Goal: Use online tool/utility

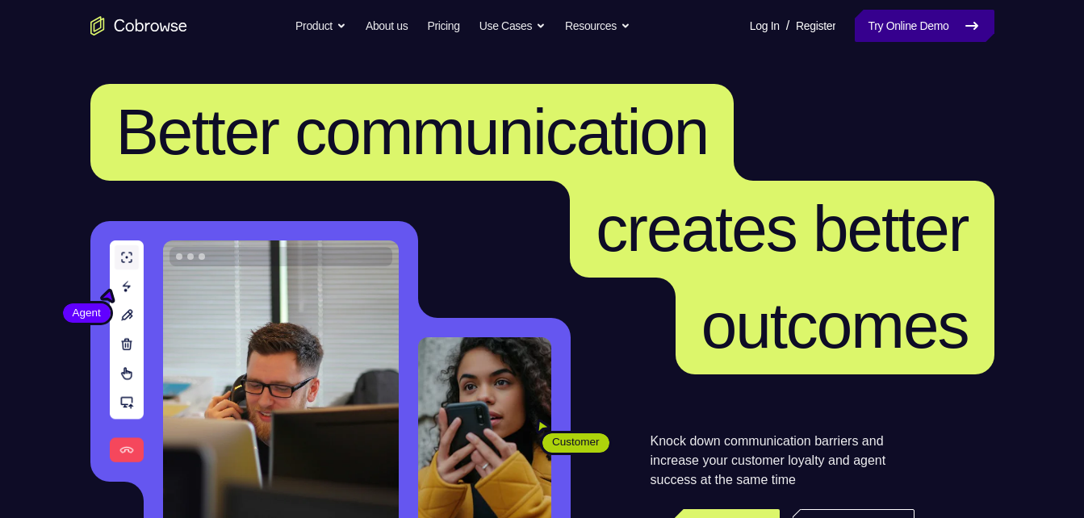
click at [937, 29] on link "Try Online Demo" at bounding box center [924, 26] width 139 height 32
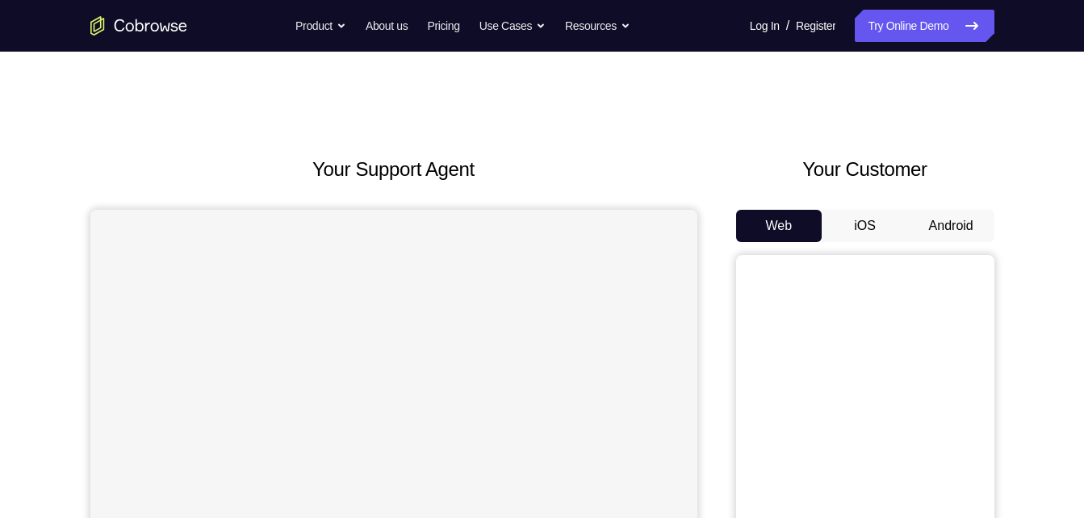
click at [884, 221] on button "iOS" at bounding box center [865, 226] width 86 height 32
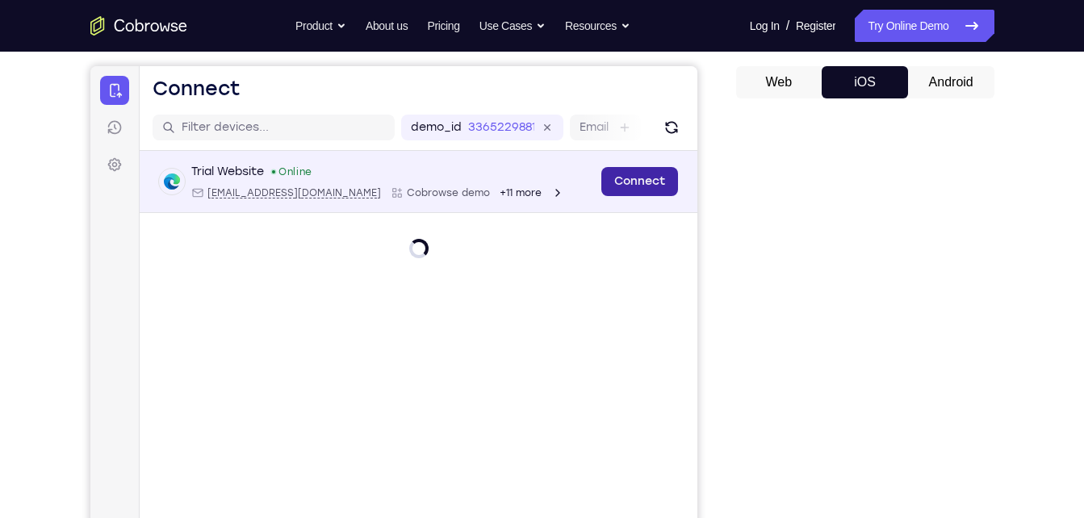
click at [634, 185] on link "Connect" at bounding box center [639, 181] width 77 height 29
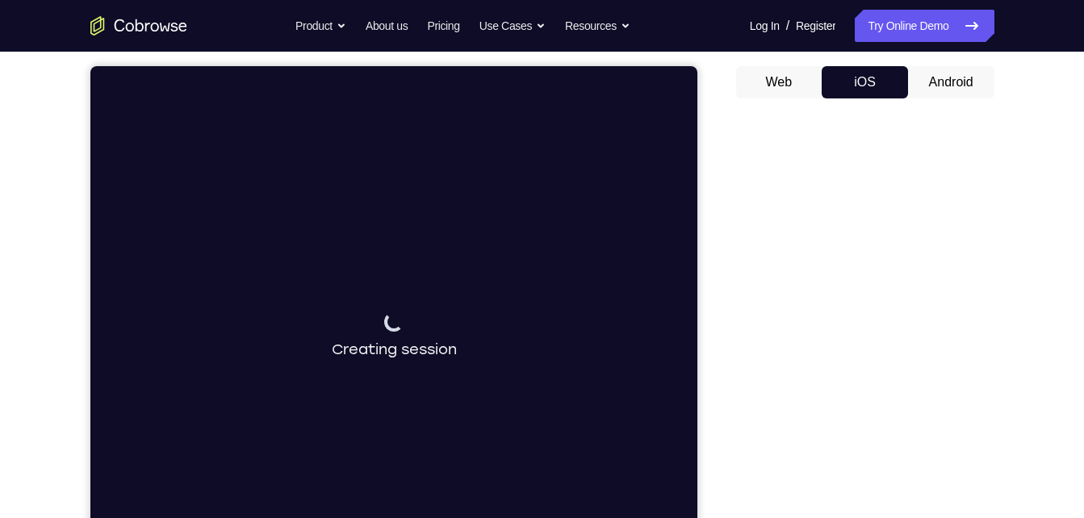
click at [949, 86] on button "Android" at bounding box center [951, 82] width 86 height 32
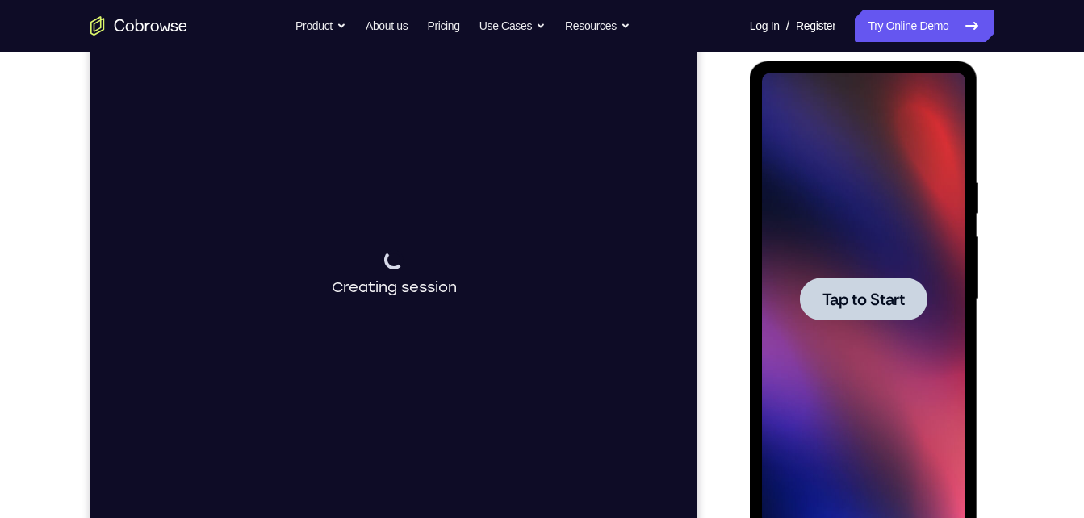
click at [787, 333] on div at bounding box center [863, 299] width 203 height 452
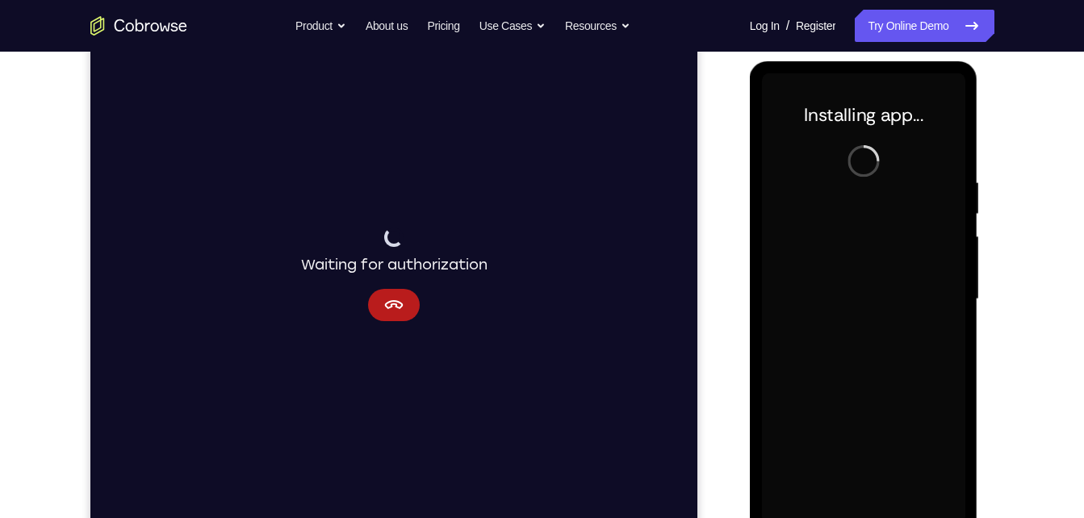
scroll to position [224, 0]
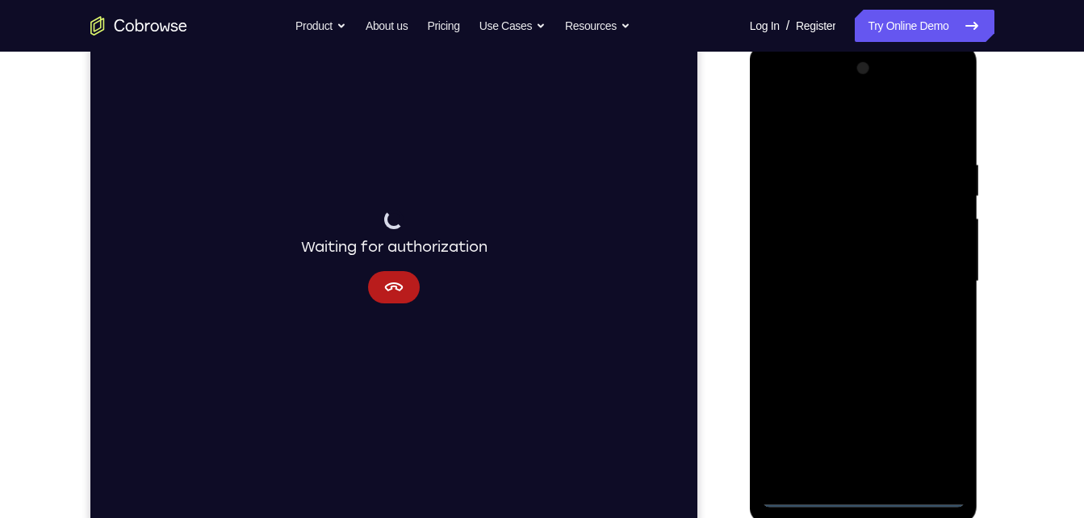
click at [867, 499] on div at bounding box center [863, 282] width 203 height 452
click at [929, 434] on div at bounding box center [863, 282] width 203 height 452
click at [844, 128] on div at bounding box center [863, 282] width 203 height 452
click at [937, 278] on div at bounding box center [863, 282] width 203 height 452
click at [839, 312] on div at bounding box center [863, 282] width 203 height 452
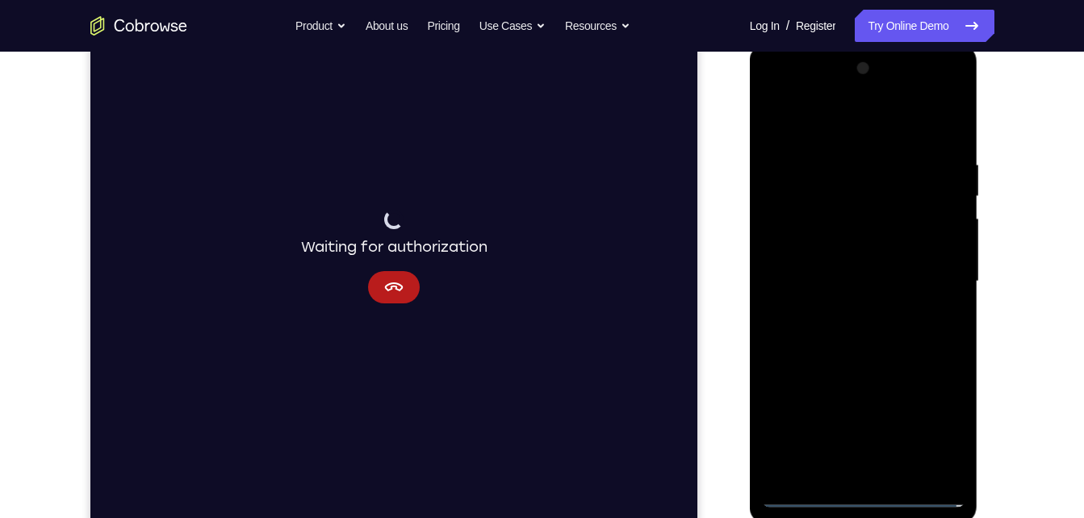
click at [826, 276] on div at bounding box center [863, 282] width 203 height 452
click at [828, 254] on div at bounding box center [863, 282] width 203 height 452
click at [856, 283] on div at bounding box center [863, 282] width 203 height 452
click at [847, 330] on div at bounding box center [863, 282] width 203 height 452
click at [849, 329] on div at bounding box center [863, 282] width 203 height 452
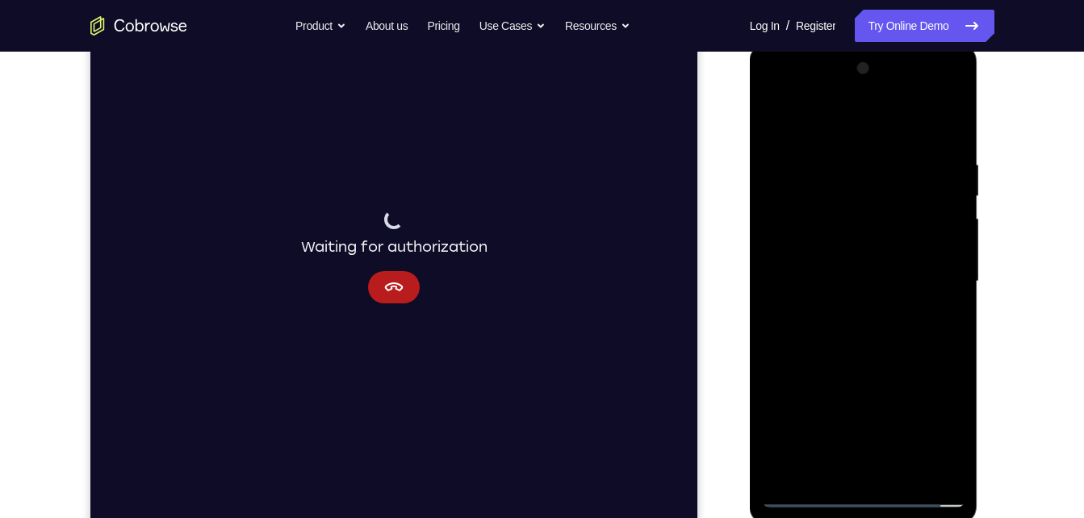
click at [894, 360] on div at bounding box center [863, 282] width 203 height 452
click at [904, 470] on div at bounding box center [863, 282] width 203 height 452
click at [873, 369] on div at bounding box center [863, 282] width 203 height 452
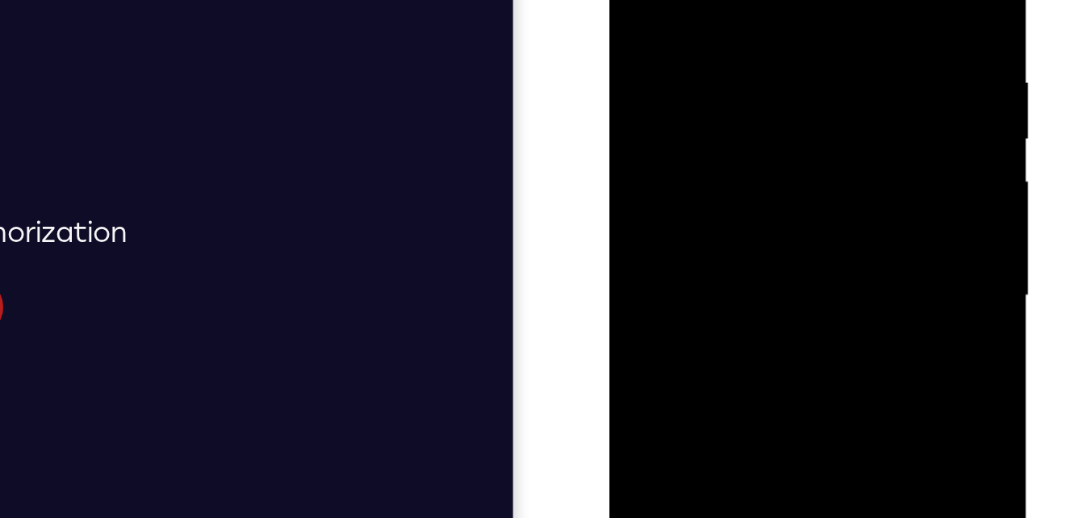
click at [698, 124] on div at bounding box center [722, 98] width 203 height 452
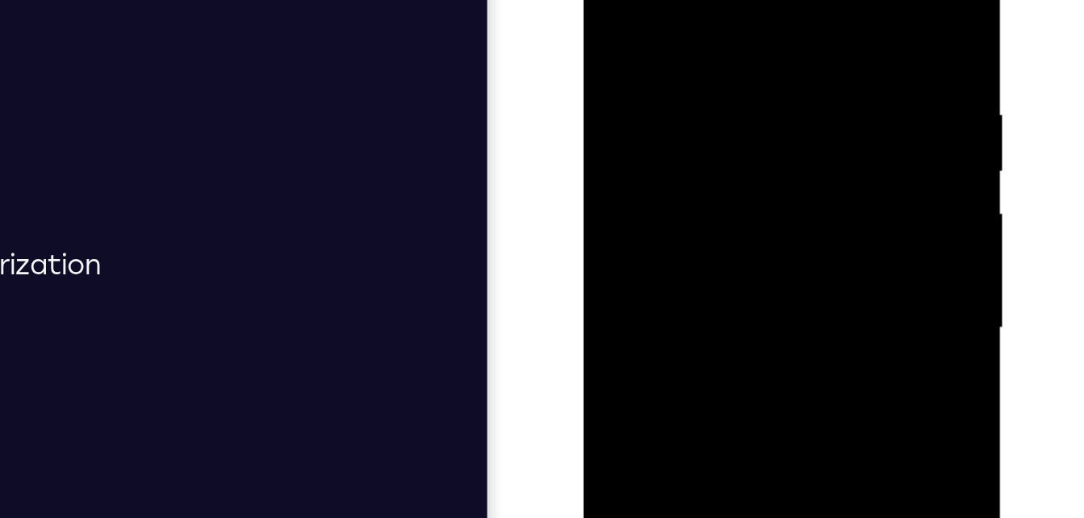
click at [604, 0] on div at bounding box center [697, 130] width 203 height 452
click at [715, 115] on div at bounding box center [697, 130] width 203 height 452
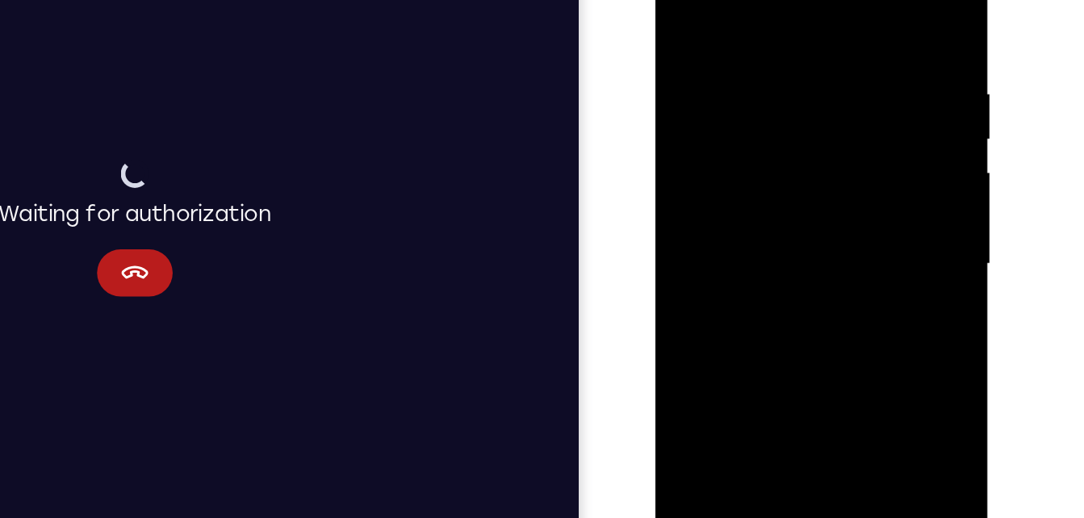
click at [725, 0] on div at bounding box center [769, 155] width 203 height 452
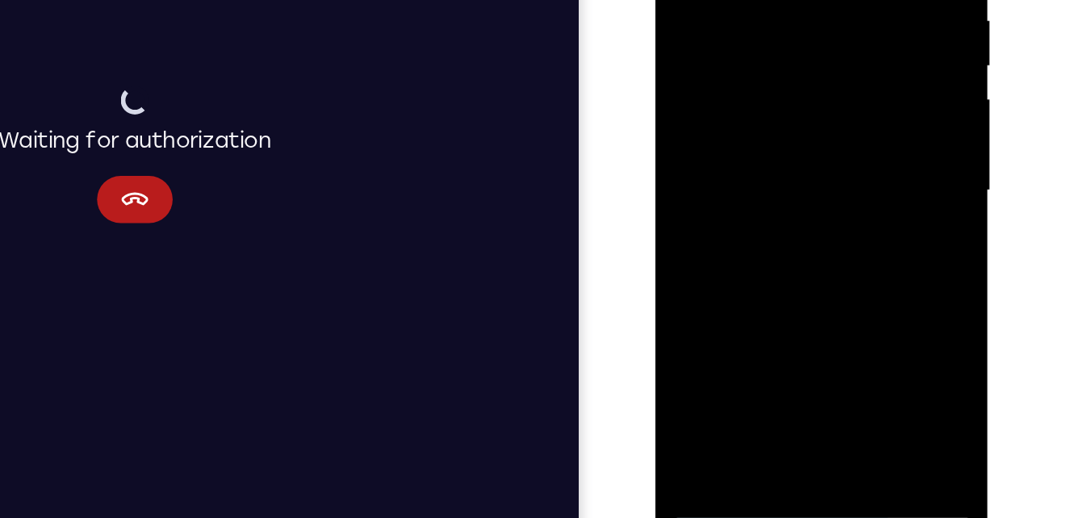
click at [689, 276] on div at bounding box center [769, 81] width 203 height 452
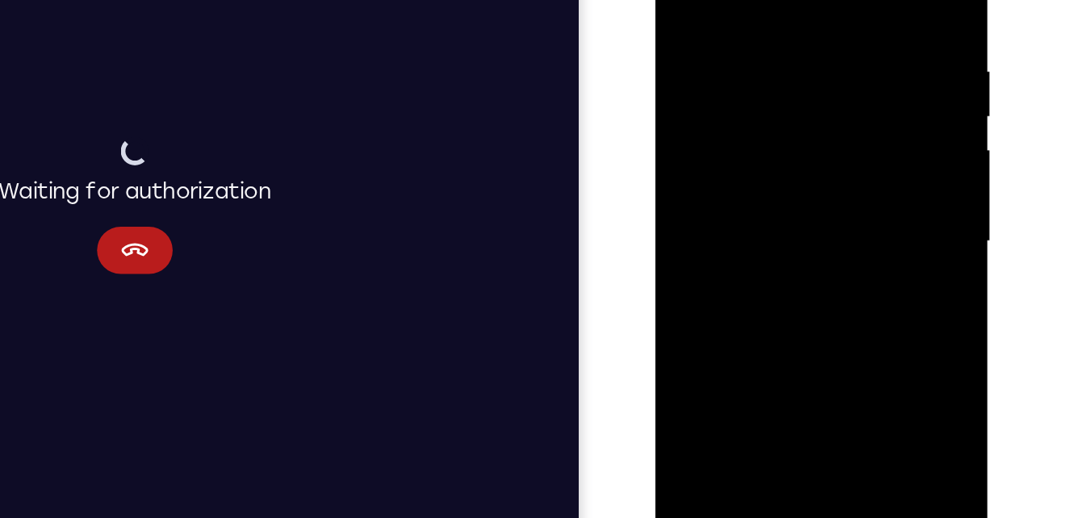
click at [851, 19] on div at bounding box center [769, 132] width 203 height 452
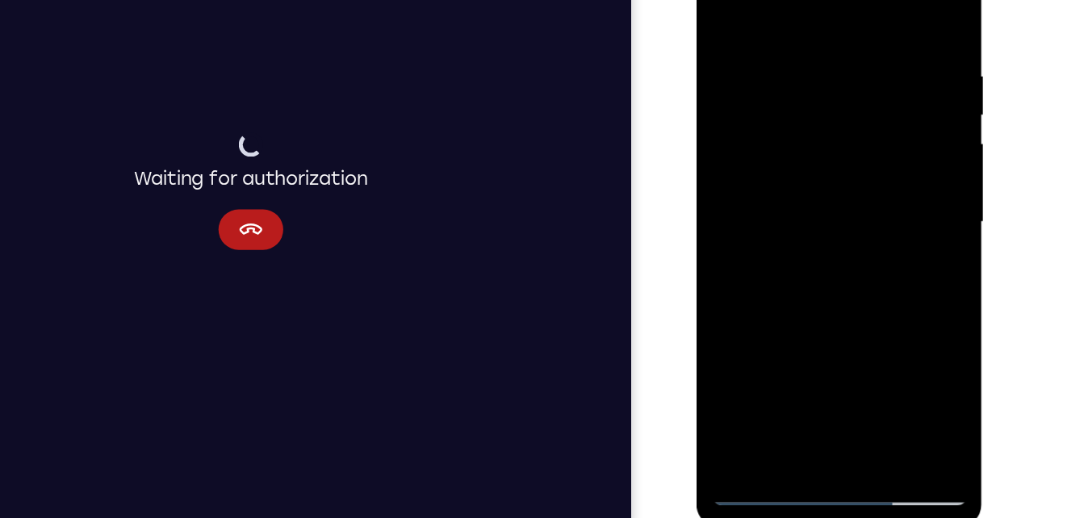
scroll to position [222, 0]
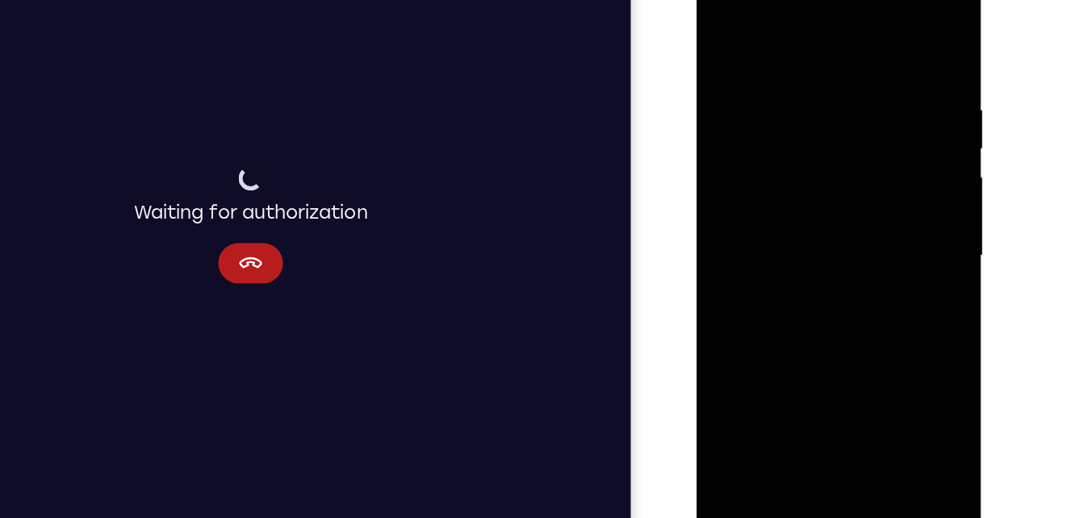
click at [871, 93] on div at bounding box center [810, 196] width 203 height 452
click at [895, 45] on div at bounding box center [810, 196] width 203 height 452
click at [770, 390] on div at bounding box center [810, 196] width 203 height 452
click at [857, 29] on div at bounding box center [810, 196] width 203 height 452
click at [761, 71] on div at bounding box center [810, 196] width 203 height 452
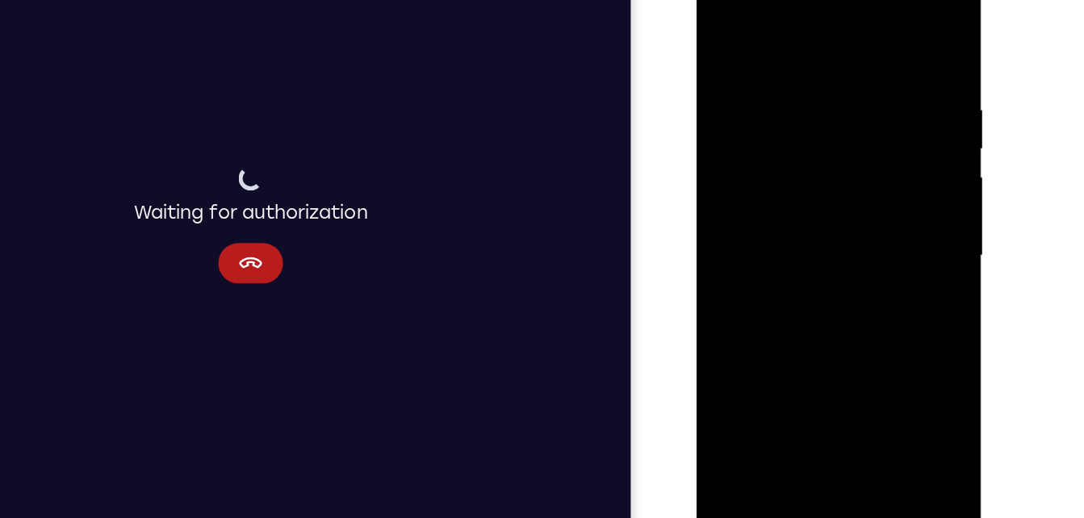
click at [744, 75] on div at bounding box center [810, 196] width 203 height 452
click at [884, 116] on div at bounding box center [810, 196] width 203 height 452
click at [891, 40] on div at bounding box center [810, 196] width 203 height 452
click at [723, 31] on div at bounding box center [810, 196] width 203 height 452
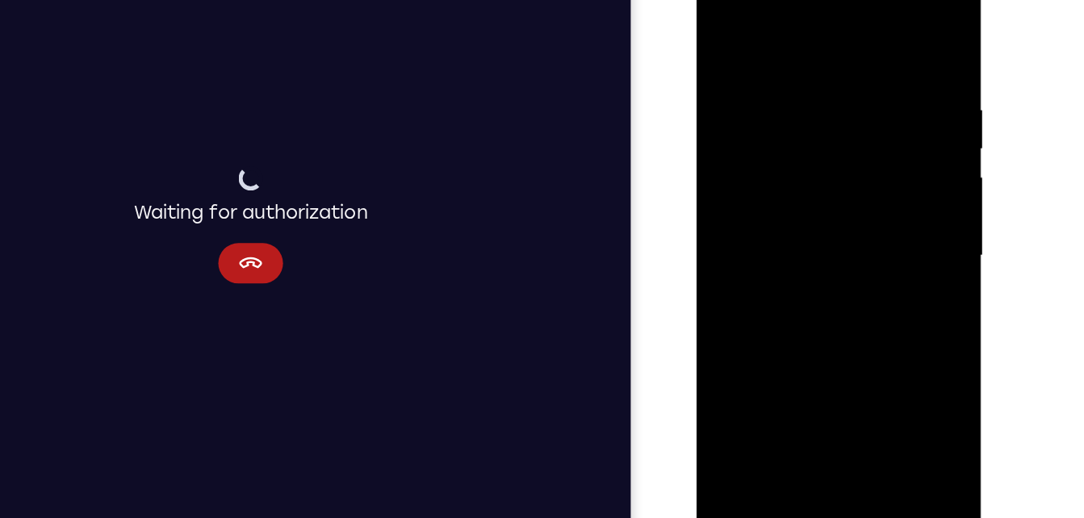
click at [892, 76] on div at bounding box center [810, 196] width 203 height 452
click at [731, 138] on div at bounding box center [810, 196] width 203 height 452
click at [874, 381] on div at bounding box center [810, 196] width 203 height 452
click at [877, 242] on div at bounding box center [810, 196] width 203 height 452
click at [889, 282] on div at bounding box center [810, 196] width 203 height 452
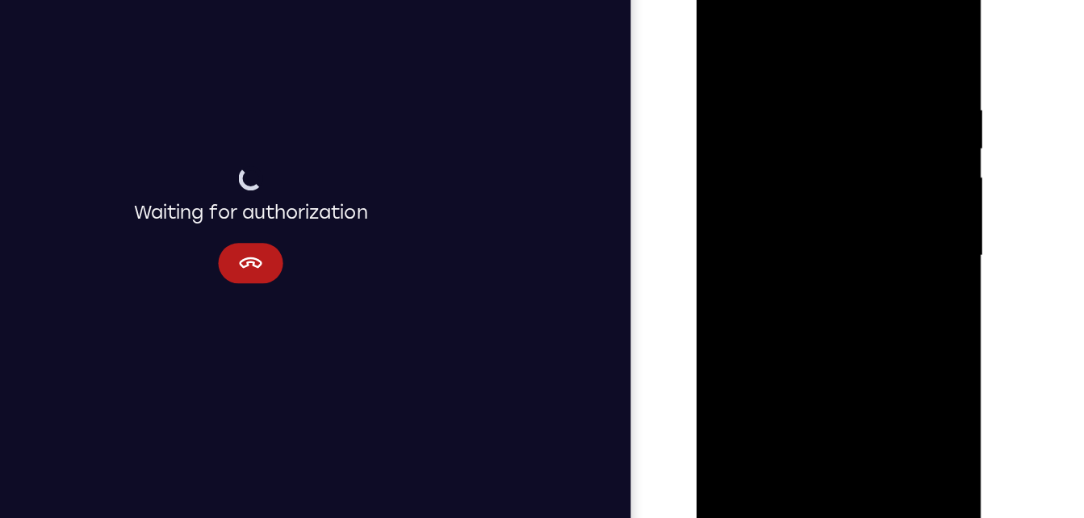
click at [889, 282] on div at bounding box center [810, 196] width 203 height 452
click at [894, 40] on div at bounding box center [810, 196] width 203 height 452
click at [897, 32] on div at bounding box center [810, 196] width 203 height 452
click at [743, 389] on div at bounding box center [810, 196] width 203 height 452
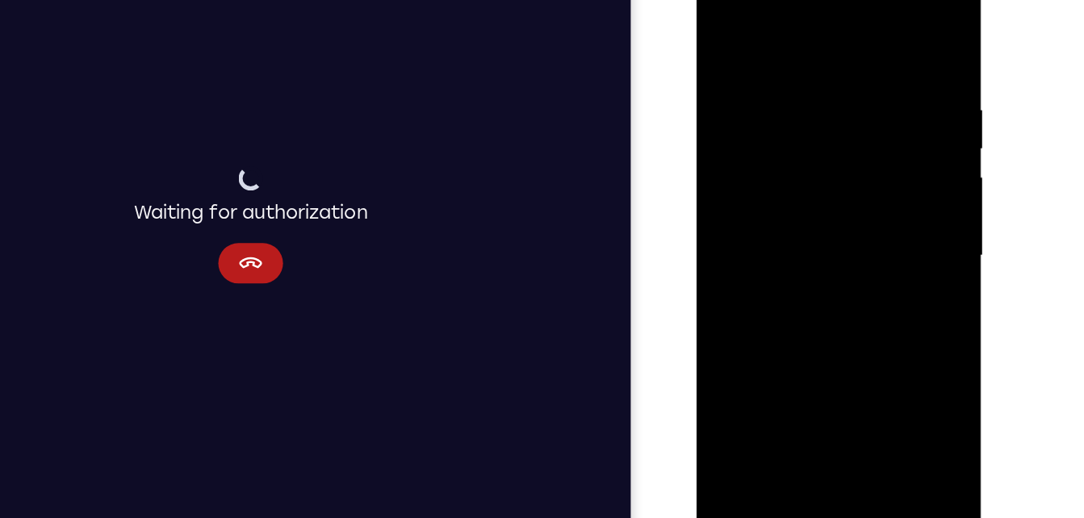
drag, startPoint x: 866, startPoint y: 100, endPoint x: 839, endPoint y: 438, distance: 338.6
click at [839, 438] on div at bounding box center [811, 198] width 228 height 481
click at [848, 383] on div at bounding box center [810, 196] width 203 height 452
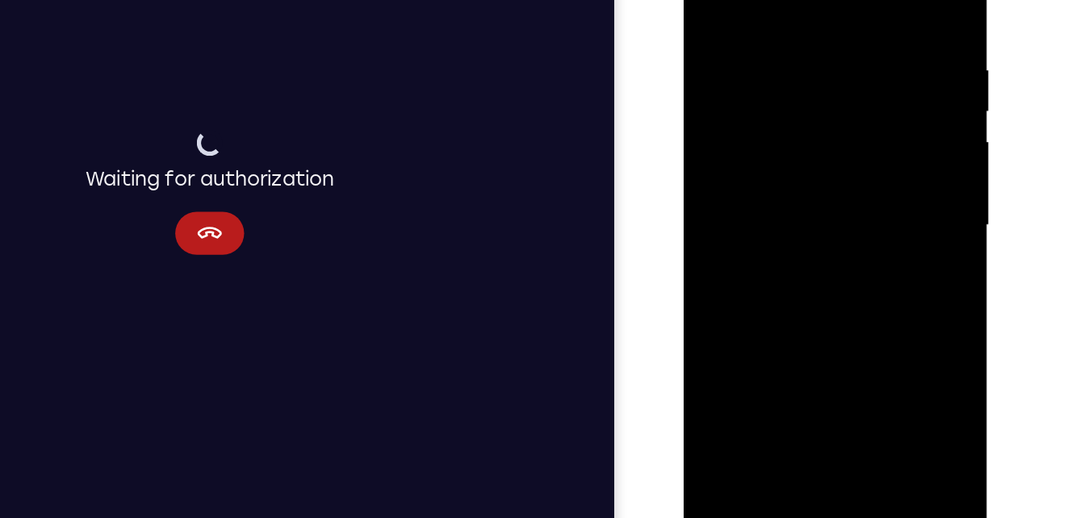
click at [740, 362] on div at bounding box center [798, 147] width 203 height 452
drag, startPoint x: 831, startPoint y: 108, endPoint x: 769, endPoint y: 396, distance: 294.9
click at [769, 393] on html "Online web based iOS Simulators and Android Emulators. Run iPhone, iPad, Mobile…" at bounding box center [800, 151] width 230 height 484
drag, startPoint x: 819, startPoint y: 171, endPoint x: 873, endPoint y: 42, distance: 139.7
click at [873, 42] on div at bounding box center [798, 147] width 203 height 452
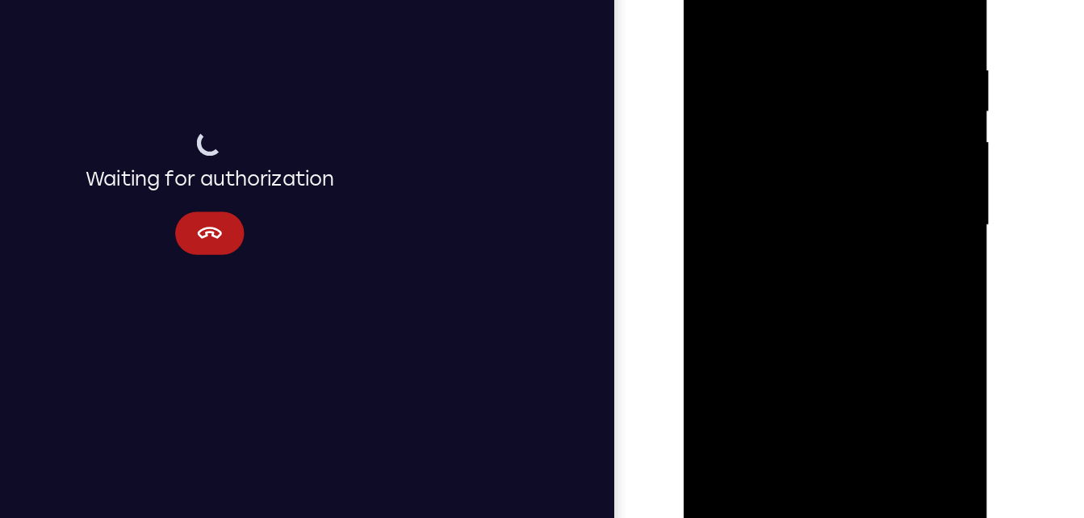
drag, startPoint x: 820, startPoint y: 153, endPoint x: 691, endPoint y: 179, distance: 131.7
click at [691, 179] on div at bounding box center [799, 149] width 228 height 481
click at [889, 95] on div at bounding box center [798, 147] width 203 height 452
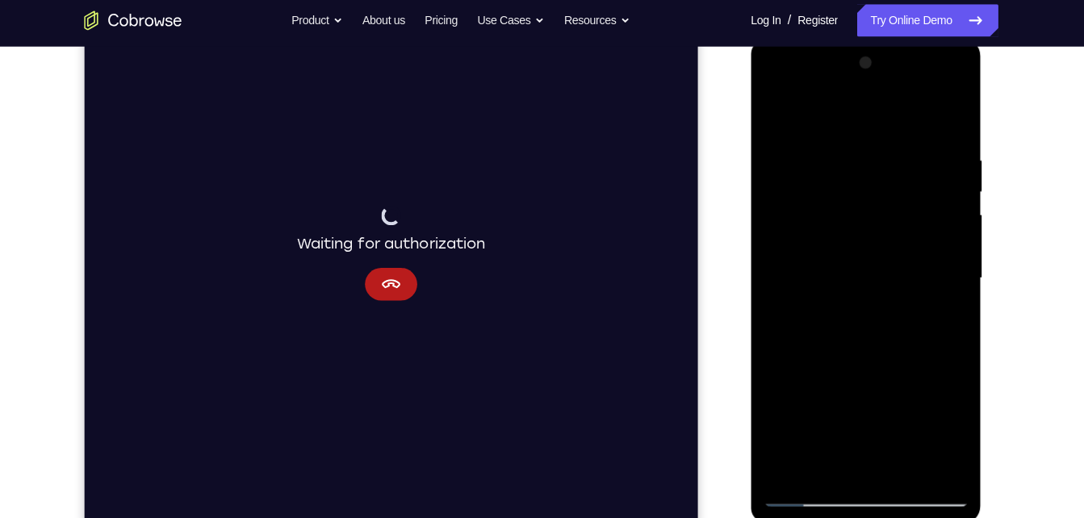
scroll to position [229, 0]
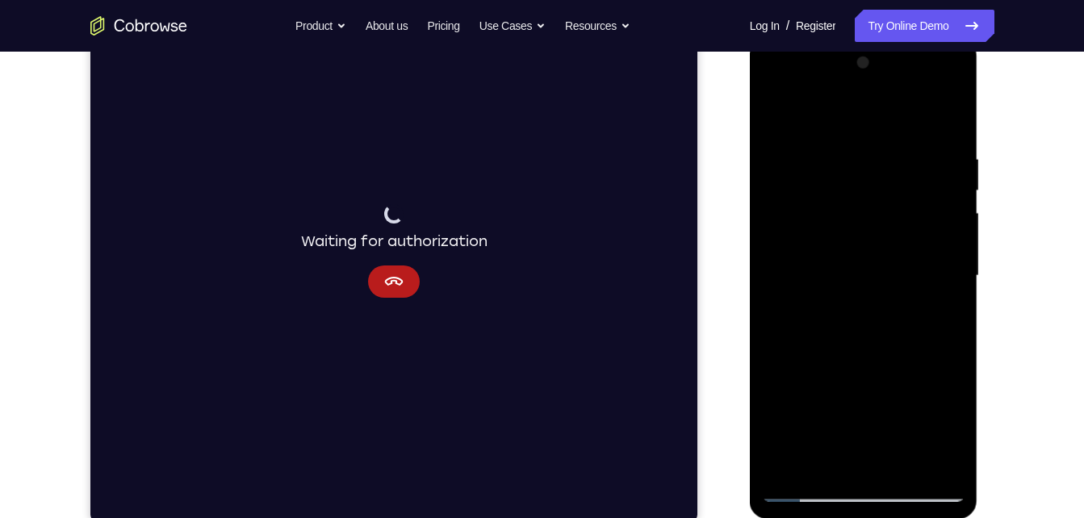
click at [790, 465] on div at bounding box center [863, 276] width 203 height 452
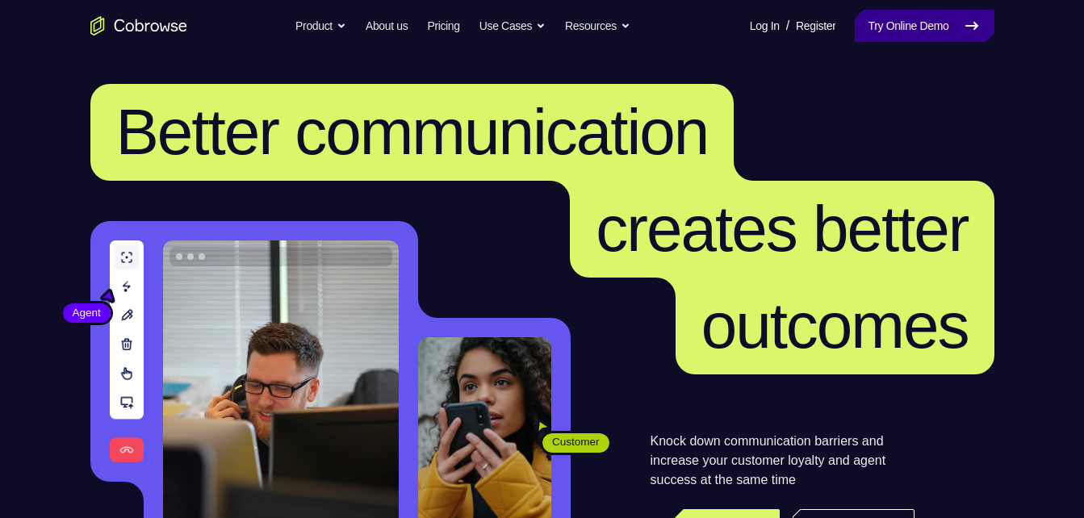
click at [892, 30] on link "Try Online Demo" at bounding box center [924, 26] width 139 height 32
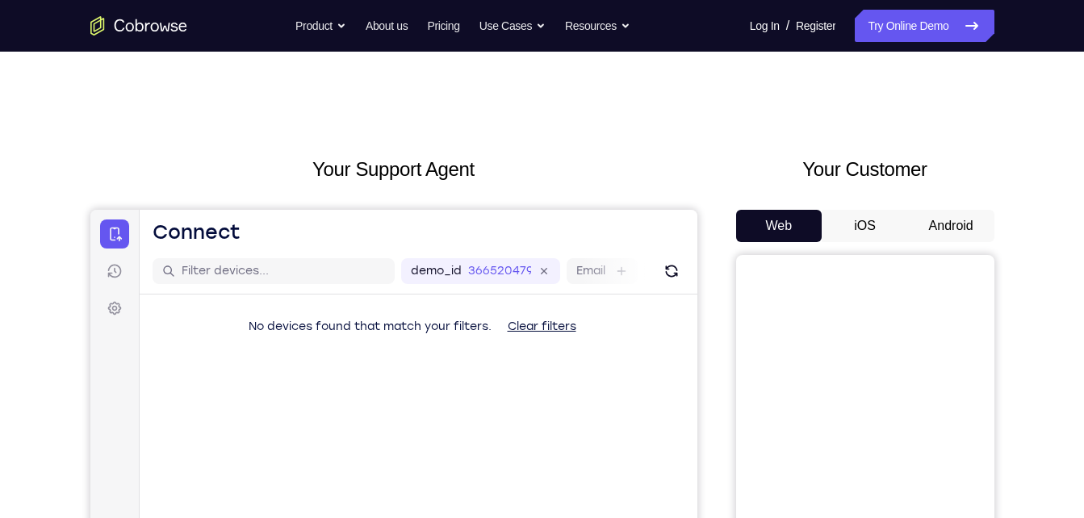
click at [916, 213] on button "Android" at bounding box center [951, 226] width 86 height 32
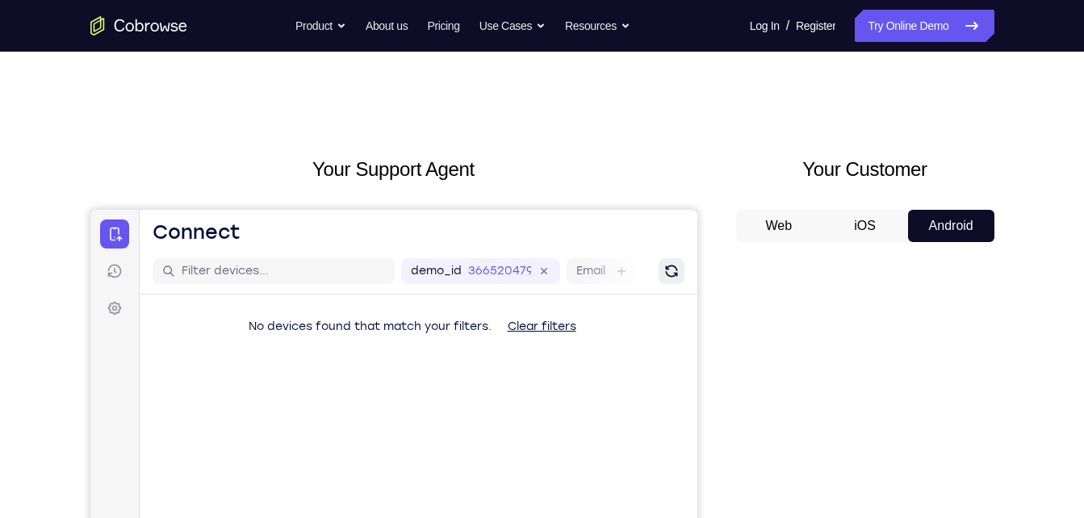
click at [660, 280] on button "Refresh" at bounding box center [671, 271] width 26 height 26
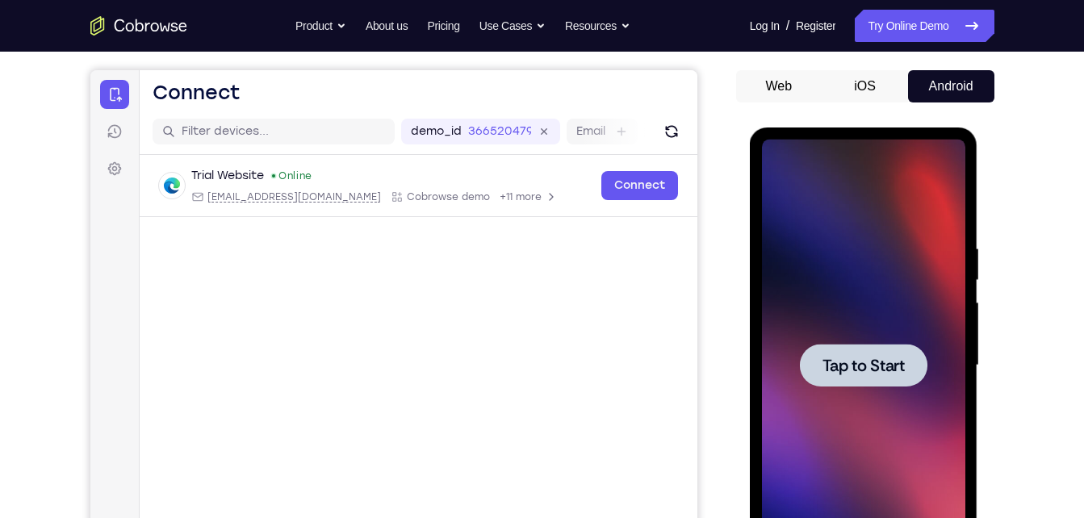
scroll to position [140, 0]
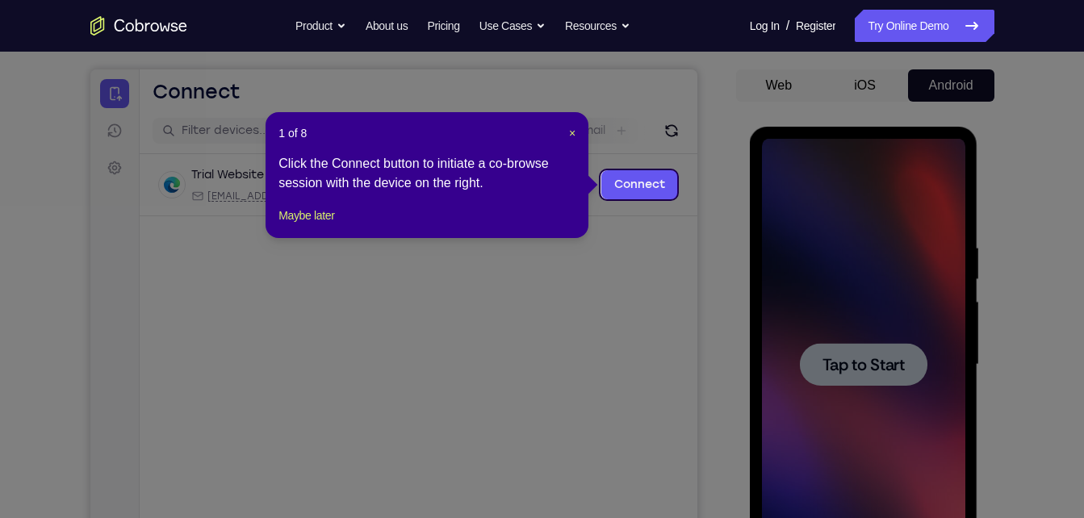
click at [825, 379] on icon at bounding box center [548, 259] width 1096 height 518
click at [628, 185] on link "Connect" at bounding box center [639, 184] width 77 height 29
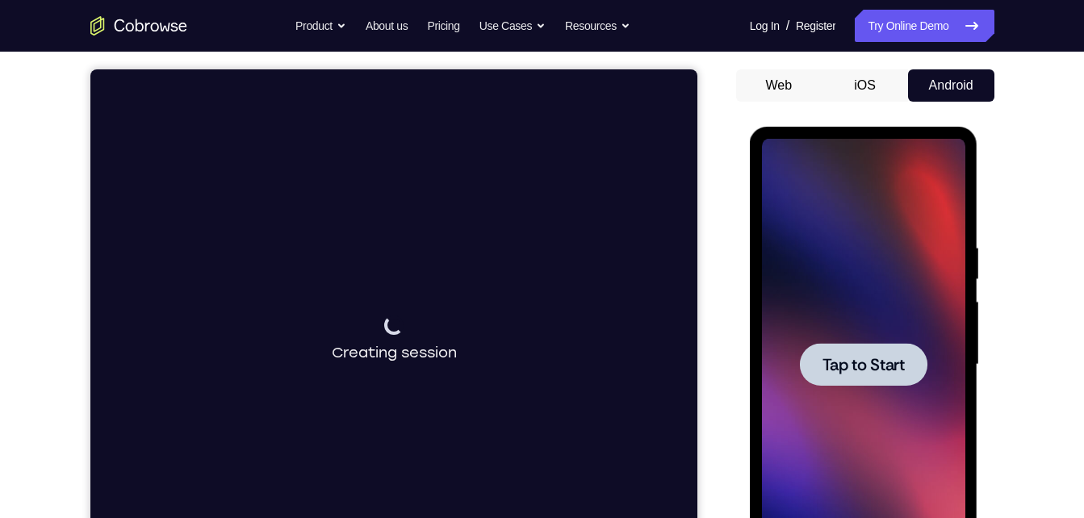
click at [863, 347] on div at bounding box center [864, 364] width 128 height 43
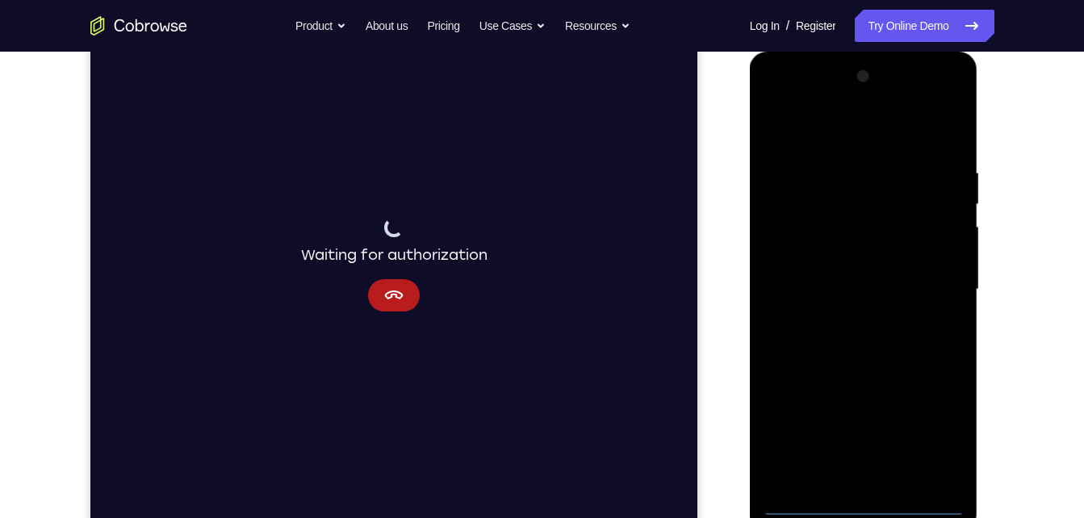
scroll to position [215, 0]
click at [870, 509] on div at bounding box center [863, 291] width 203 height 452
click at [926, 435] on div at bounding box center [863, 291] width 203 height 452
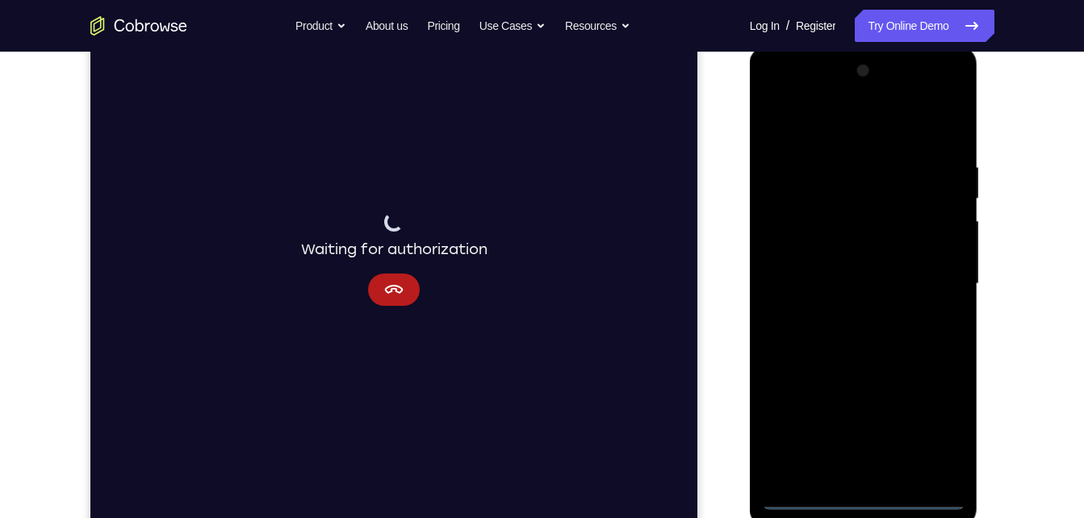
scroll to position [222, 0]
click at [870, 128] on div at bounding box center [863, 283] width 203 height 452
click at [933, 275] on div at bounding box center [863, 283] width 203 height 452
click at [845, 308] on div at bounding box center [863, 283] width 203 height 452
click at [855, 273] on div at bounding box center [863, 283] width 203 height 452
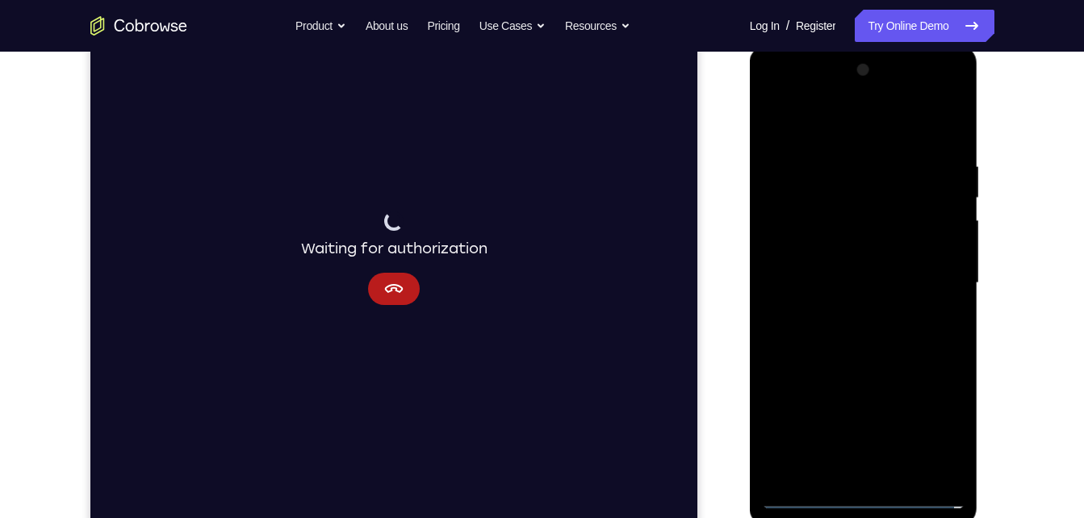
click at [863, 252] on div at bounding box center [863, 283] width 203 height 452
click at [849, 276] on div at bounding box center [863, 283] width 203 height 452
click at [848, 343] on div at bounding box center [863, 283] width 203 height 452
click at [852, 326] on div at bounding box center [863, 283] width 203 height 452
click at [852, 337] on div at bounding box center [863, 283] width 203 height 452
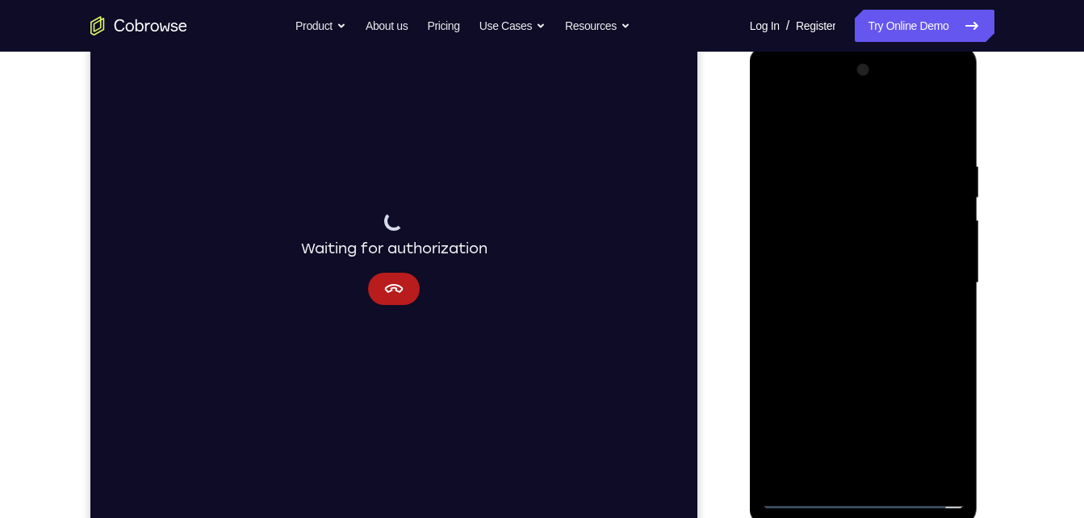
click at [852, 337] on div at bounding box center [863, 283] width 203 height 452
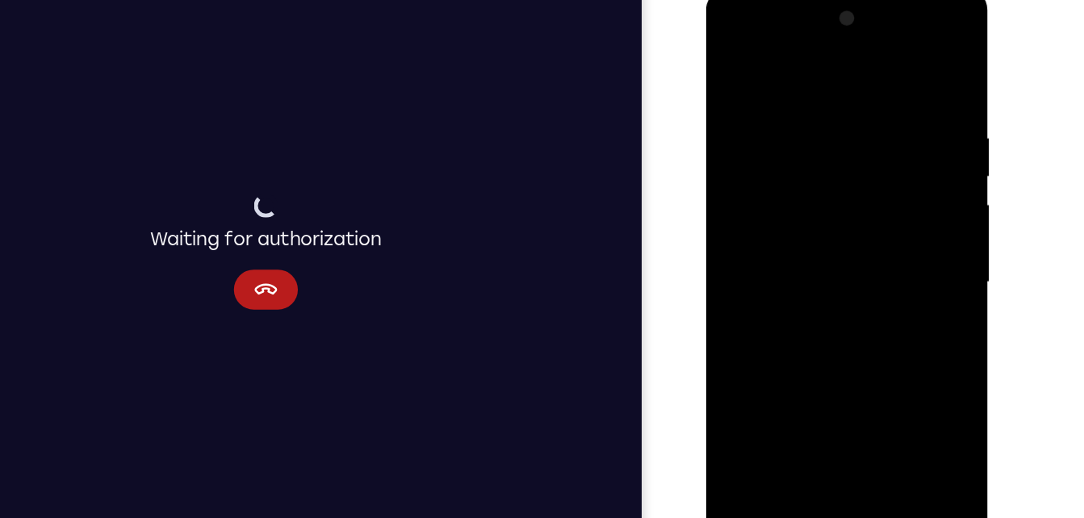
click at [820, 300] on div at bounding box center [820, 227] width 203 height 452
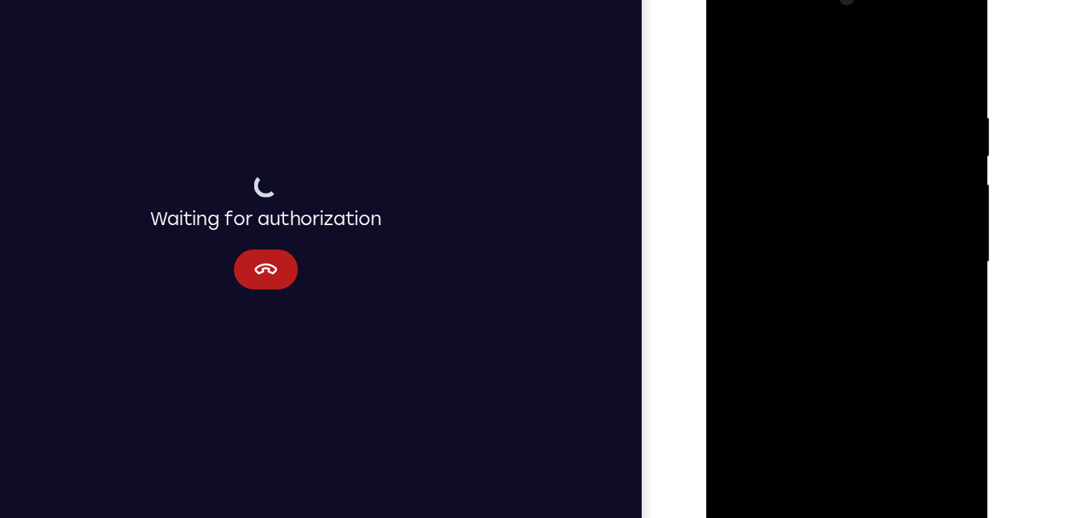
click at [861, 396] on div at bounding box center [820, 207] width 203 height 452
click at [817, 295] on div at bounding box center [820, 207] width 203 height 452
click at [735, 40] on div at bounding box center [820, 207] width 203 height 452
click at [799, 82] on div at bounding box center [820, 207] width 203 height 452
click at [903, 51] on div at bounding box center [820, 207] width 203 height 452
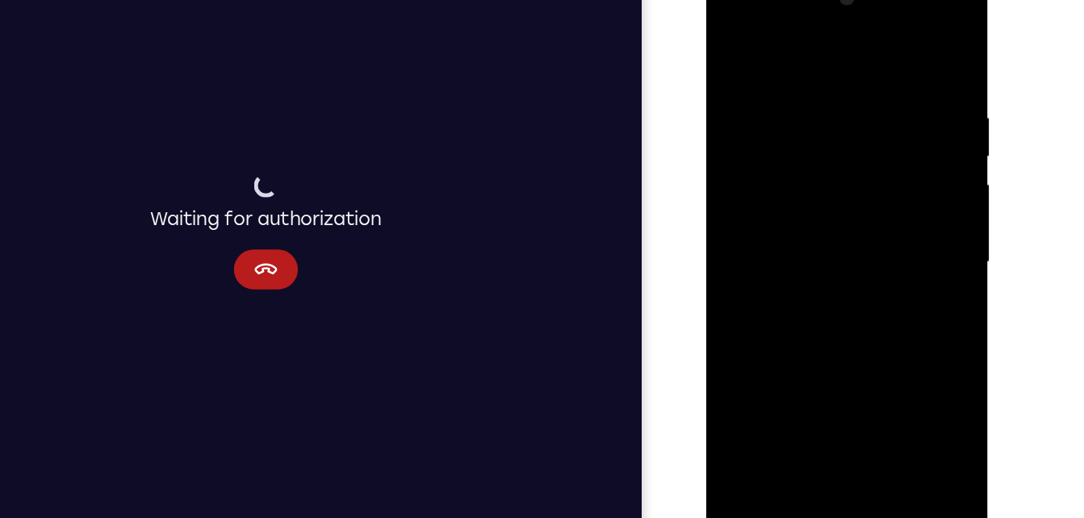
click at [839, 91] on div at bounding box center [820, 207] width 203 height 452
click at [899, 53] on div at bounding box center [820, 207] width 203 height 452
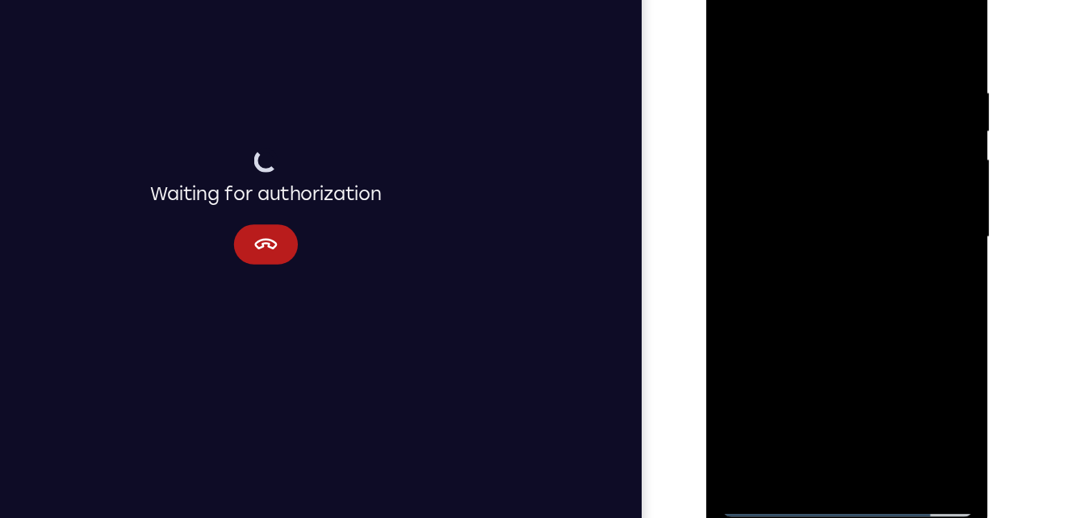
click at [779, 369] on div at bounding box center [820, 182] width 203 height 452
click at [854, 371] on div at bounding box center [820, 182] width 203 height 452
drag, startPoint x: 798, startPoint y: 155, endPoint x: 772, endPoint y: 441, distance: 287.0
click at [772, 428] on html "Online web based iOS Simulators and Android Emulators. Run iPhone, iPad, Mobile…" at bounding box center [821, 185] width 230 height 484
drag, startPoint x: 769, startPoint y: 161, endPoint x: 748, endPoint y: 429, distance: 268.1
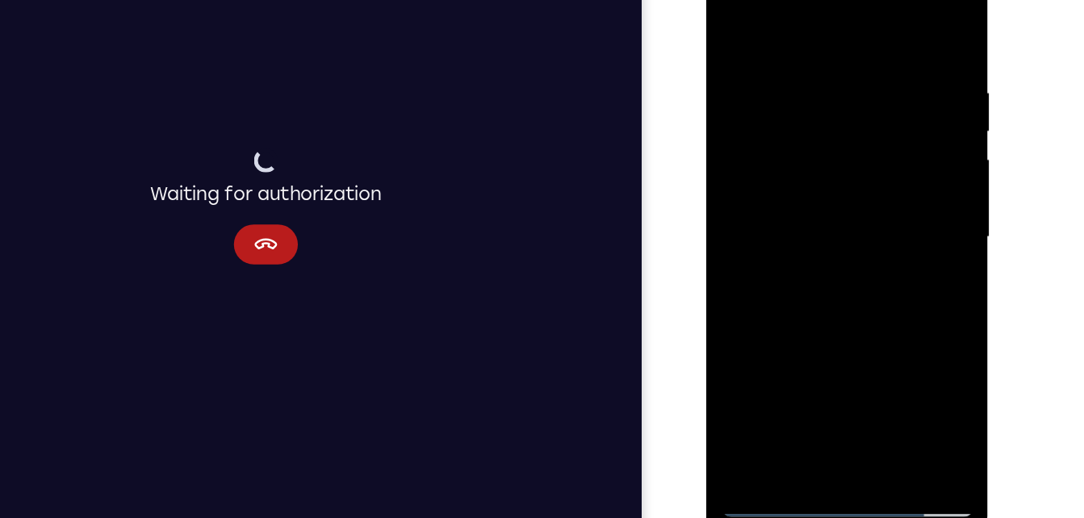
click at [748, 428] on html "Online web based iOS Simulators and Android Emulators. Run iPhone, iPad, Mobile…" at bounding box center [821, 185] width 230 height 484
drag, startPoint x: 840, startPoint y: 90, endPoint x: 859, endPoint y: 365, distance: 275.2
click at [859, 365] on div at bounding box center [820, 182] width 203 height 452
click at [812, 204] on div at bounding box center [820, 182] width 203 height 452
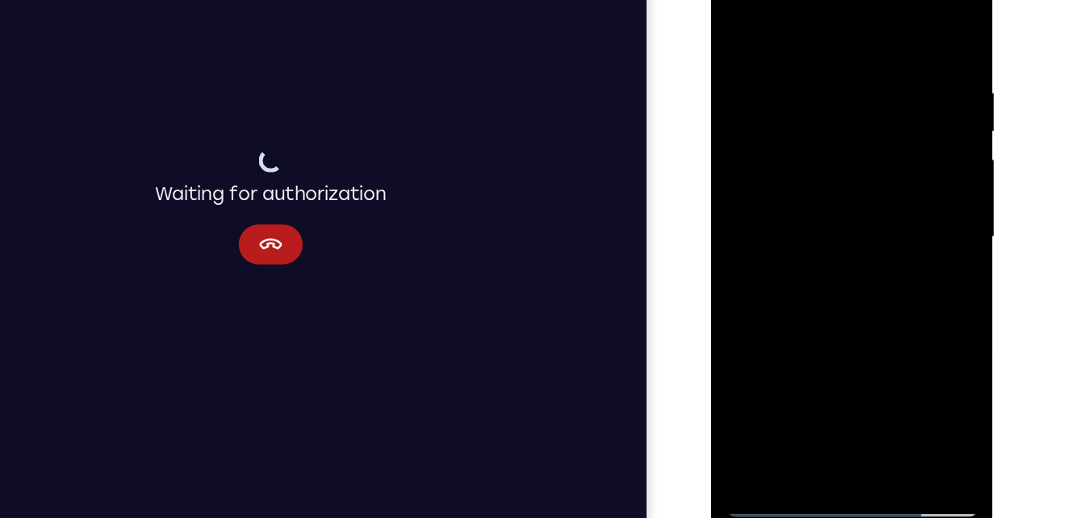
click at [788, 145] on div at bounding box center [824, 182] width 203 height 452
click at [784, 369] on div at bounding box center [824, 182] width 203 height 452
click at [827, 19] on div at bounding box center [824, 182] width 203 height 452
click at [768, 46] on div at bounding box center [824, 182] width 203 height 452
click at [744, 49] on div at bounding box center [824, 182] width 203 height 452
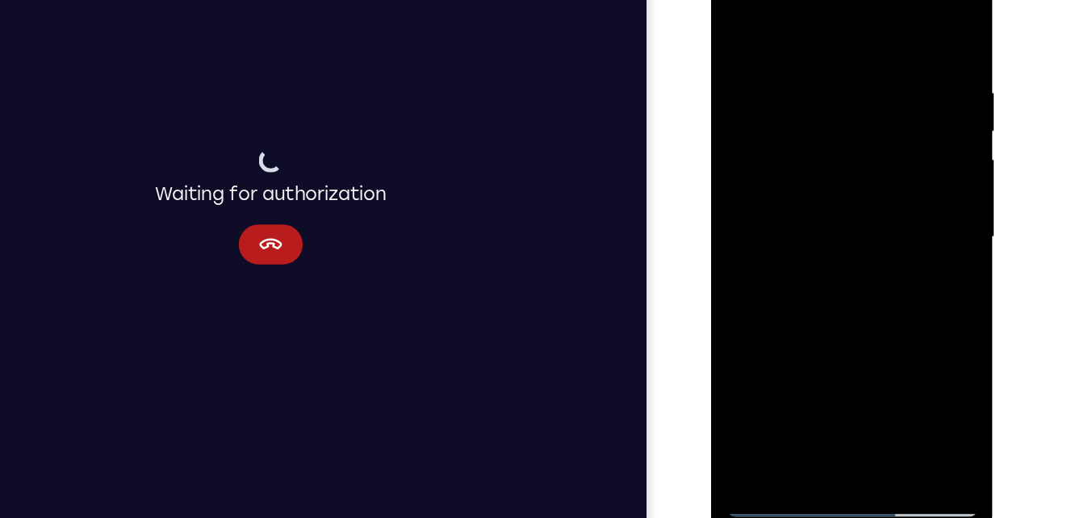
click at [910, 121] on div at bounding box center [824, 182] width 203 height 452
click at [913, 23] on div at bounding box center [824, 182] width 203 height 452
click at [748, 374] on div at bounding box center [824, 182] width 203 height 452
click at [849, 65] on div at bounding box center [824, 182] width 203 height 452
click at [901, 30] on div at bounding box center [824, 182] width 203 height 452
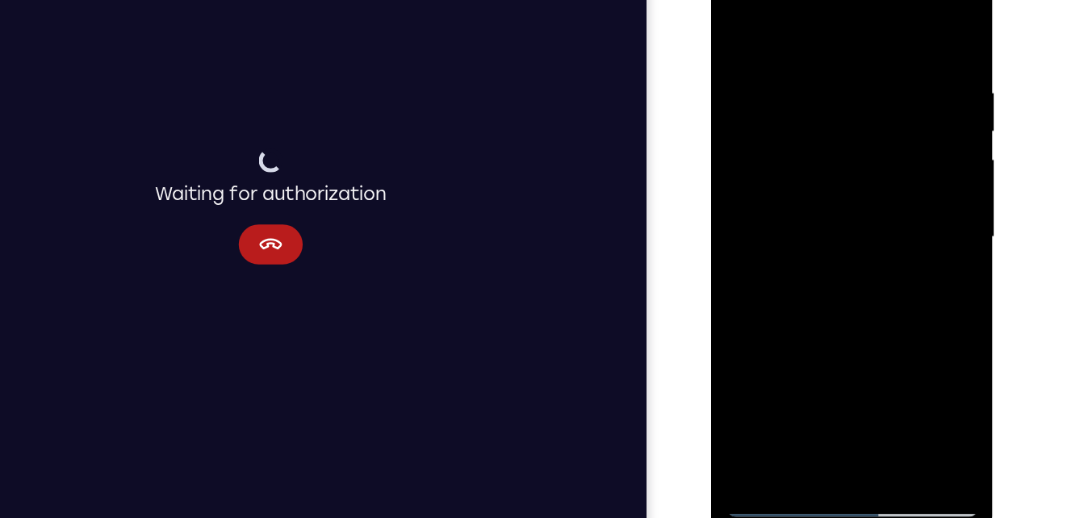
click at [920, 50] on div at bounding box center [824, 182] width 203 height 452
click at [904, 38] on div at bounding box center [824, 182] width 203 height 452
click at [903, 40] on div at bounding box center [824, 182] width 203 height 452
click at [903, 31] on div at bounding box center [824, 182] width 203 height 452
drag, startPoint x: 841, startPoint y: 98, endPoint x: 865, endPoint y: 258, distance: 160.9
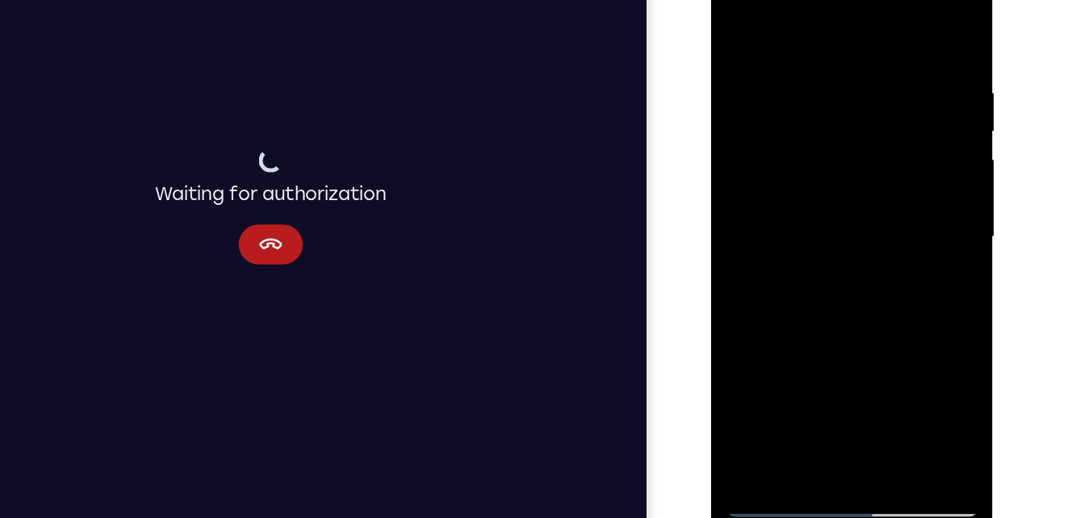
click at [865, 258] on div at bounding box center [824, 182] width 203 height 452
click at [794, 72] on div at bounding box center [824, 182] width 203 height 452
click at [907, 23] on div at bounding box center [824, 182] width 203 height 452
drag, startPoint x: 830, startPoint y: 110, endPoint x: 793, endPoint y: 441, distance: 333.1
click at [793, 428] on html "Online web based iOS Simulators and Android Emulators. Run iPhone, iPad, Mobile…" at bounding box center [826, 185] width 230 height 484
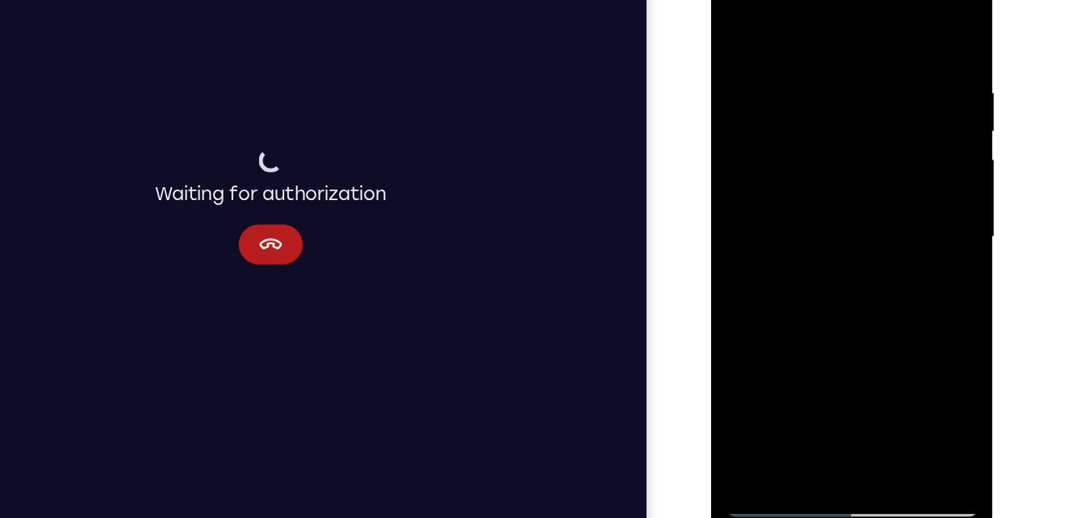
click at [861, 372] on div at bounding box center [824, 182] width 203 height 452
click at [764, 396] on div at bounding box center [824, 182] width 203 height 452
click at [757, 366] on div at bounding box center [824, 182] width 203 height 452
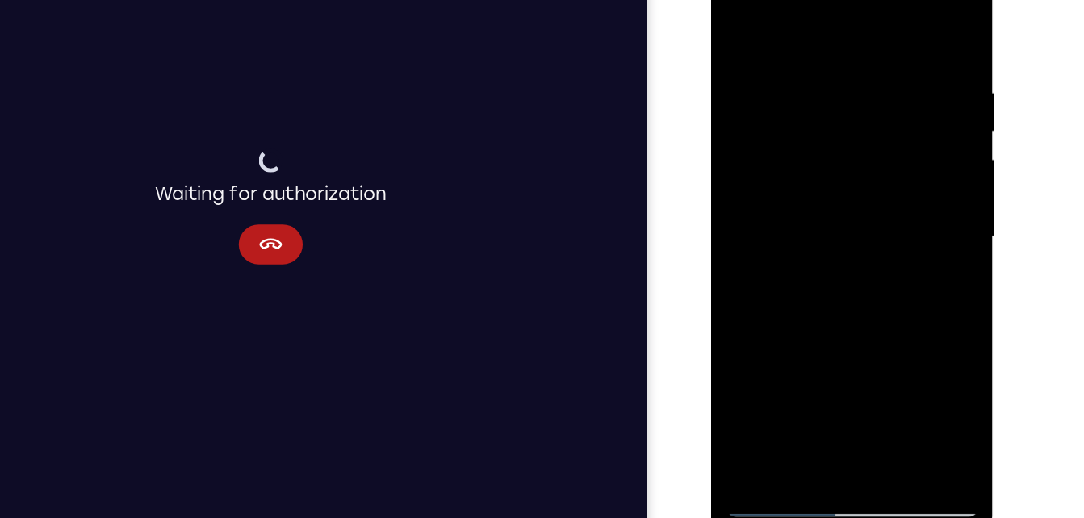
click at [792, 64] on div at bounding box center [824, 182] width 203 height 452
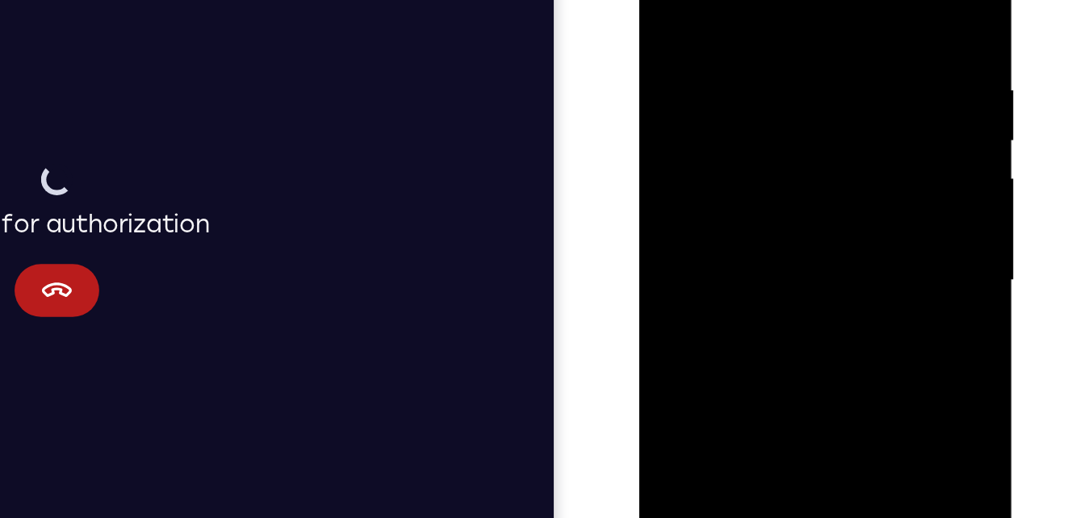
drag, startPoint x: 827, startPoint y: 44, endPoint x: 818, endPoint y: 65, distance: 23.5
click at [818, 65] on div at bounding box center [753, 130] width 203 height 452
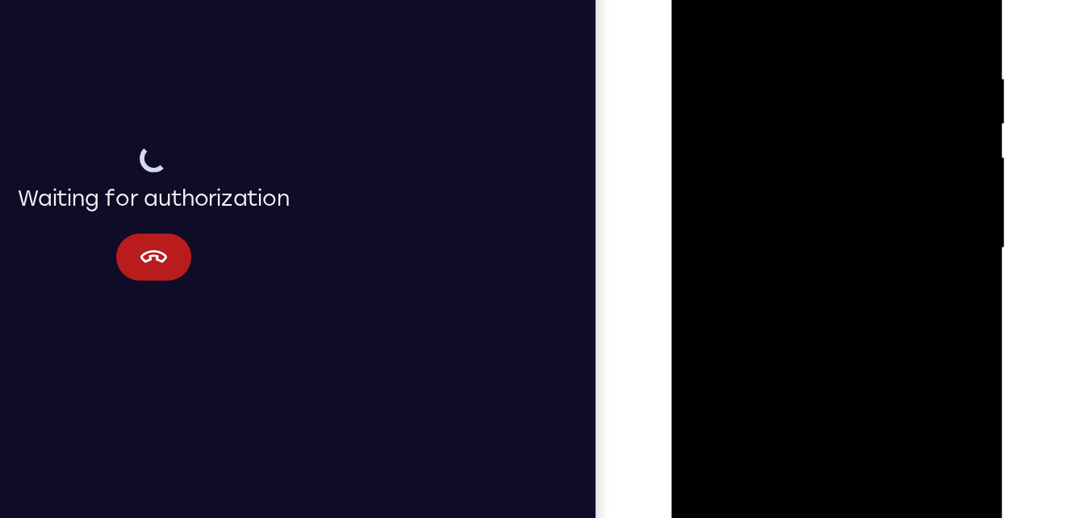
click at [850, 91] on div at bounding box center [785, 141] width 203 height 452
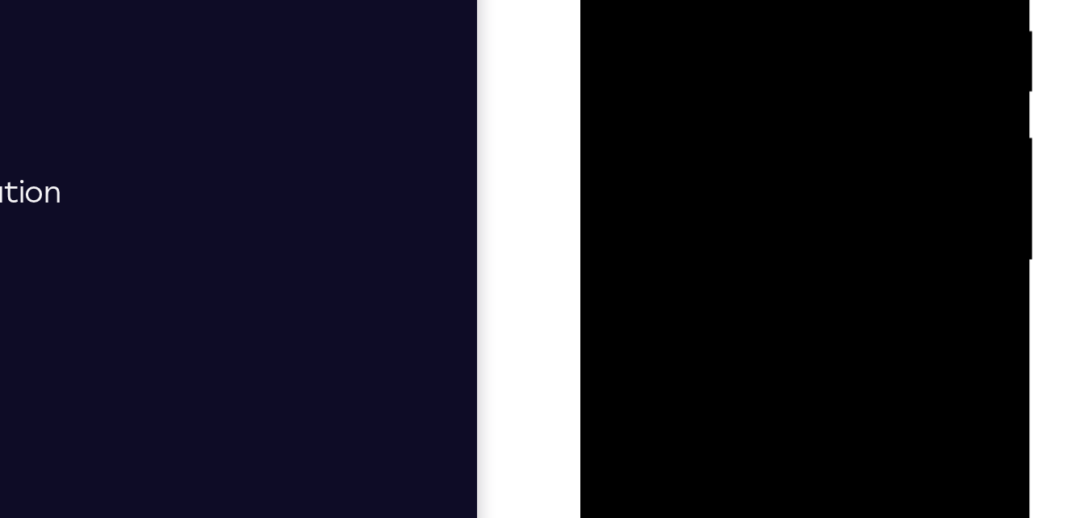
click at [782, 0] on div at bounding box center [694, 29] width 203 height 452
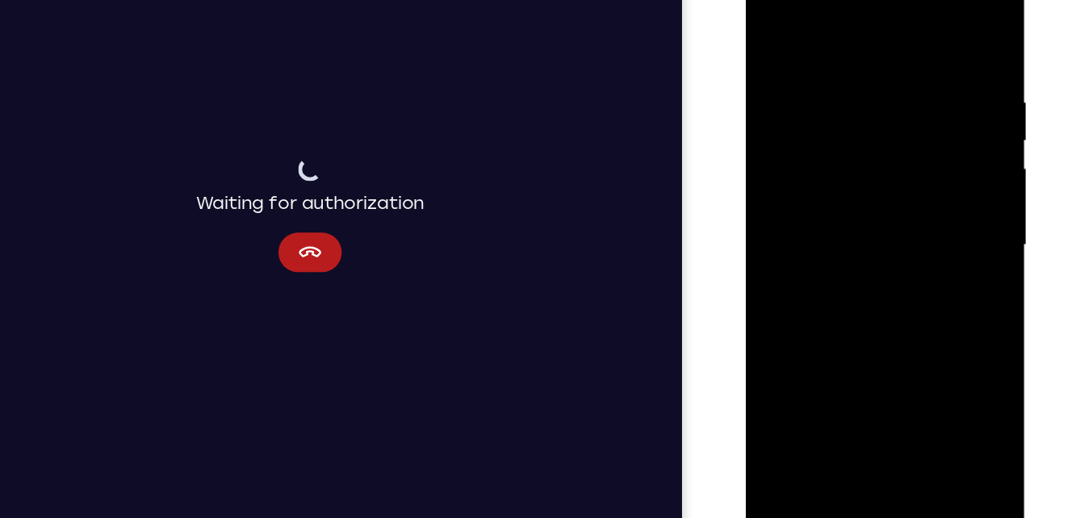
click at [937, 154] on div at bounding box center [859, 192] width 203 height 452
click at [935, 98] on div at bounding box center [859, 192] width 203 height 452
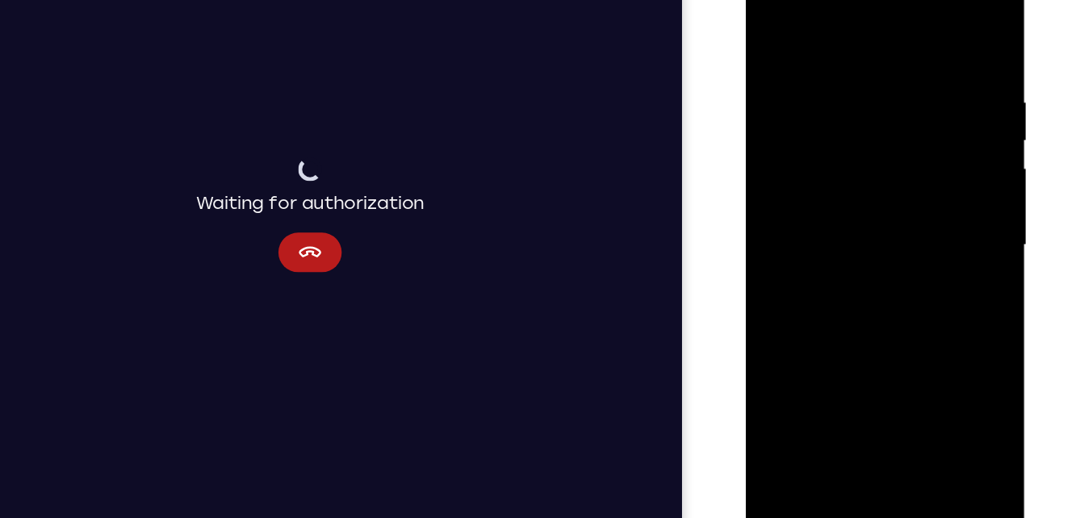
click at [942, 41] on div at bounding box center [859, 192] width 203 height 452
drag, startPoint x: 887, startPoint y: 132, endPoint x: 891, endPoint y: 400, distance: 268.1
click at [891, 400] on div at bounding box center [859, 192] width 203 height 452
click at [895, 385] on div at bounding box center [859, 192] width 203 height 452
click at [798, 402] on div at bounding box center [859, 192] width 203 height 452
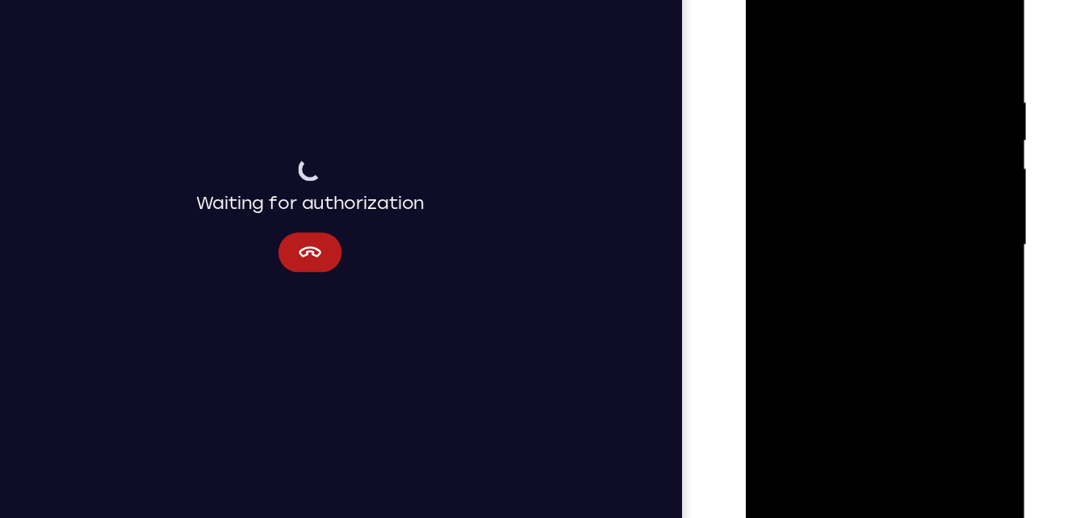
drag, startPoint x: 850, startPoint y: 121, endPoint x: 797, endPoint y: 448, distance: 331.3
click at [797, 438] on html "Online web based iOS Simulators and Android Emulators. Run iPhone, iPad, Mobile…" at bounding box center [861, 196] width 230 height 484
drag, startPoint x: 831, startPoint y: 363, endPoint x: 826, endPoint y: 381, distance: 18.4
click at [826, 381] on div at bounding box center [859, 192] width 203 height 452
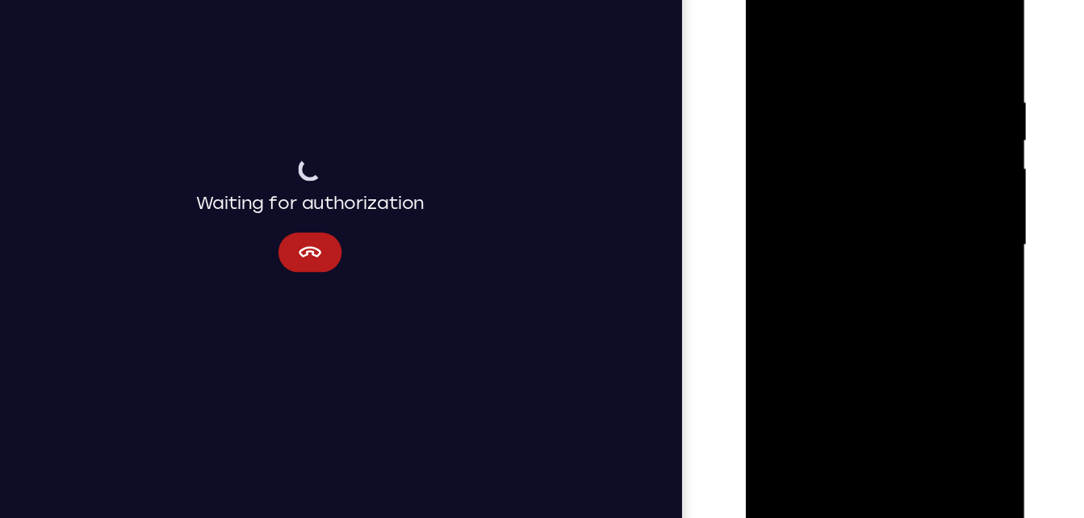
click at [786, 379] on div at bounding box center [859, 192] width 203 height 452
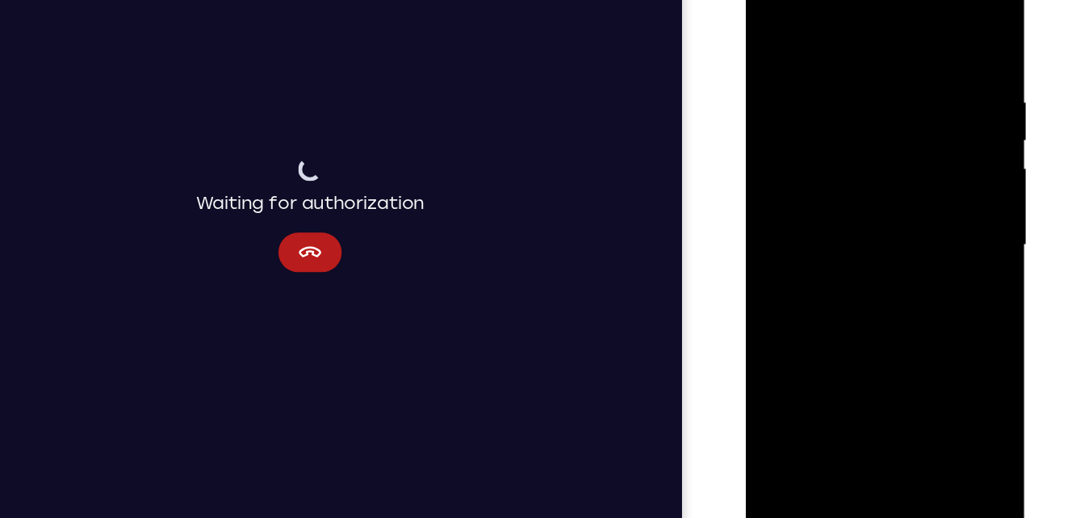
drag, startPoint x: 895, startPoint y: 153, endPoint x: 892, endPoint y: 372, distance: 218.8
click at [892, 372] on div at bounding box center [859, 192] width 203 height 452
click at [907, 378] on div at bounding box center [859, 192] width 203 height 452
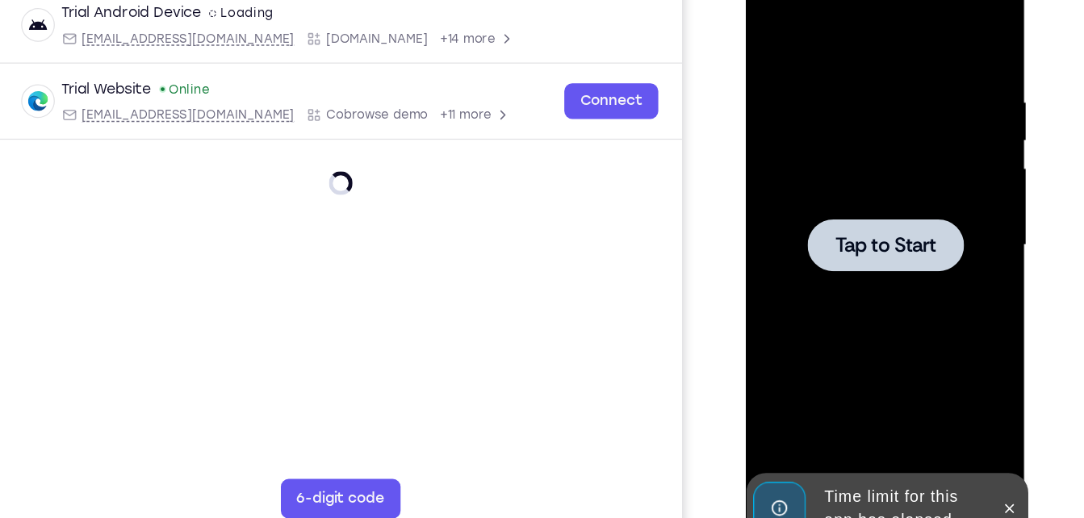
click at [841, 103] on div at bounding box center [859, 192] width 203 height 452
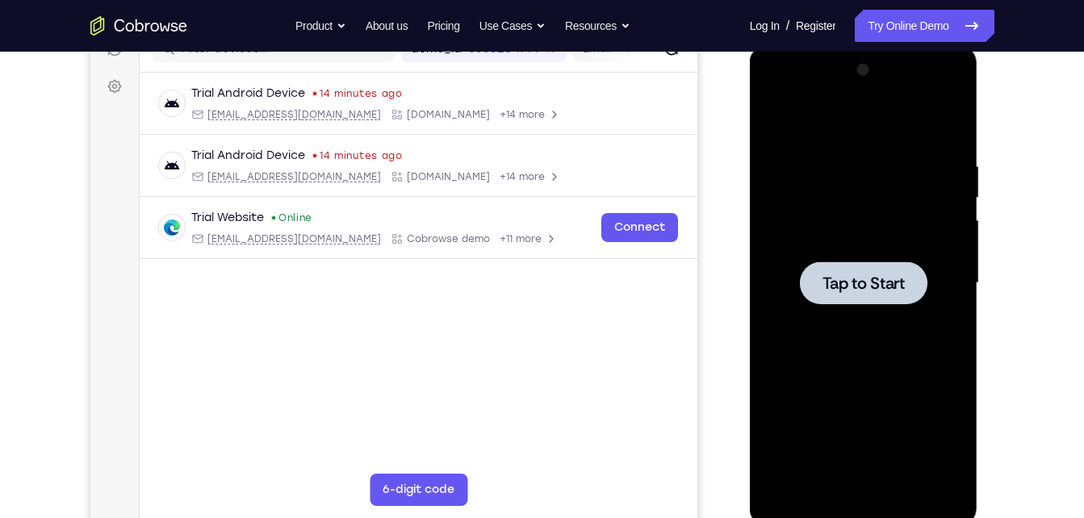
click at [870, 242] on div at bounding box center [863, 283] width 203 height 452
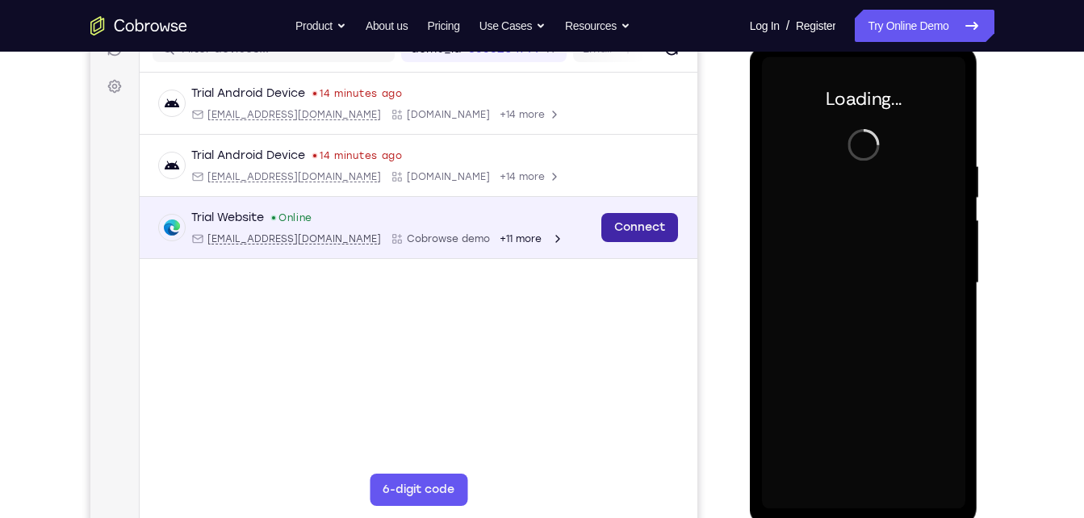
click at [638, 228] on link "Connect" at bounding box center [639, 227] width 77 height 29
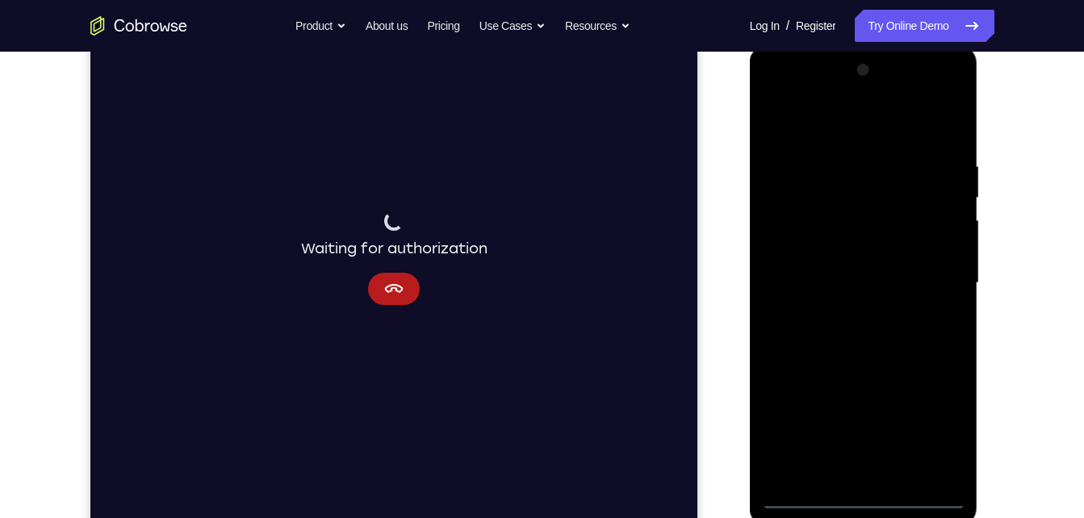
click at [865, 501] on div at bounding box center [863, 283] width 203 height 452
click at [934, 425] on div at bounding box center [863, 283] width 203 height 452
click at [855, 144] on div at bounding box center [863, 283] width 203 height 452
click at [835, 132] on div at bounding box center [863, 283] width 203 height 452
click at [930, 283] on div at bounding box center [863, 283] width 203 height 452
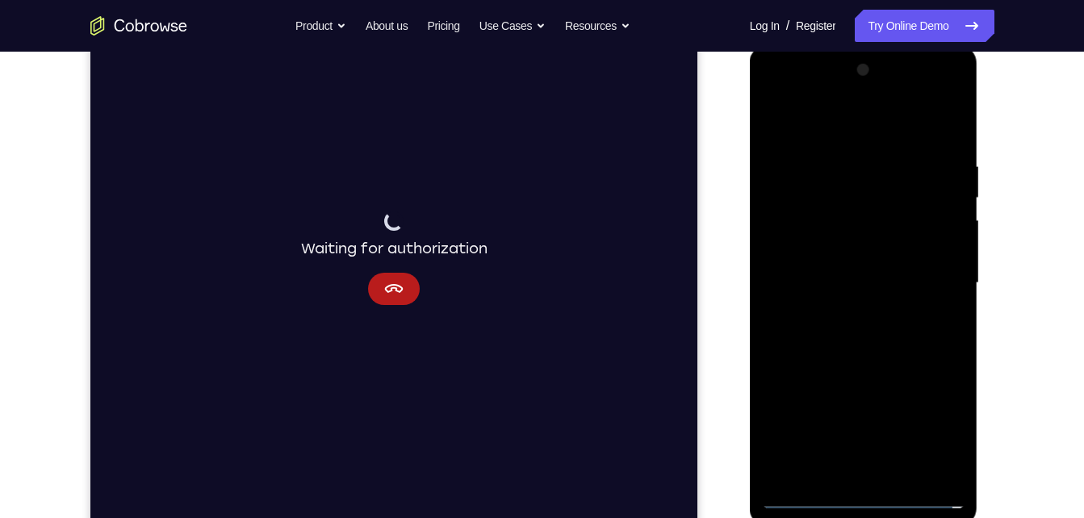
click at [846, 310] on div at bounding box center [863, 283] width 203 height 452
click at [847, 270] on div at bounding box center [863, 283] width 203 height 452
click at [856, 256] on div at bounding box center [863, 283] width 203 height 452
click at [848, 279] on div at bounding box center [863, 283] width 203 height 452
click at [850, 336] on div at bounding box center [863, 283] width 203 height 452
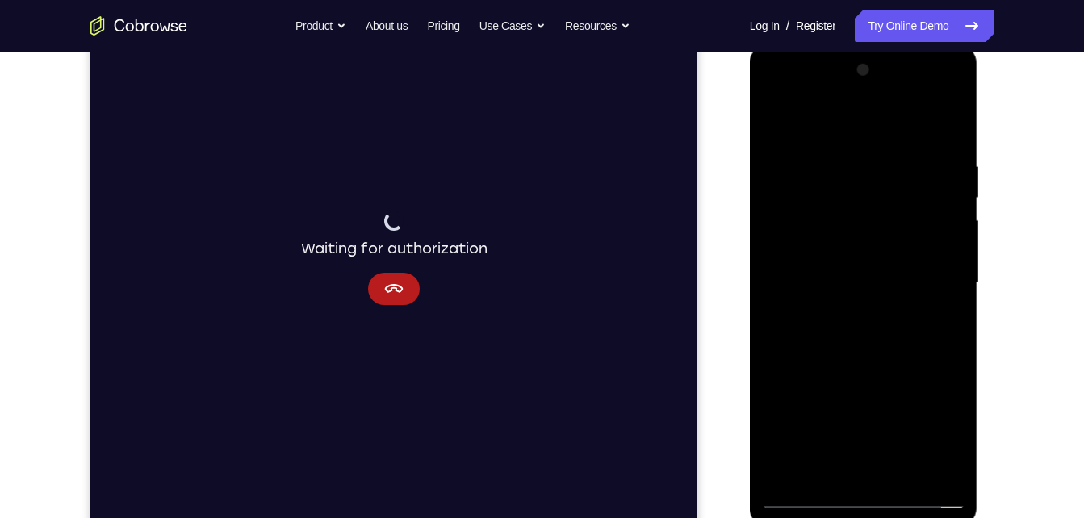
click at [850, 336] on div at bounding box center [863, 283] width 203 height 452
click at [870, 363] on div at bounding box center [863, 283] width 203 height 452
click at [901, 476] on div at bounding box center [863, 283] width 203 height 452
click at [837, 371] on div at bounding box center [863, 283] width 203 height 452
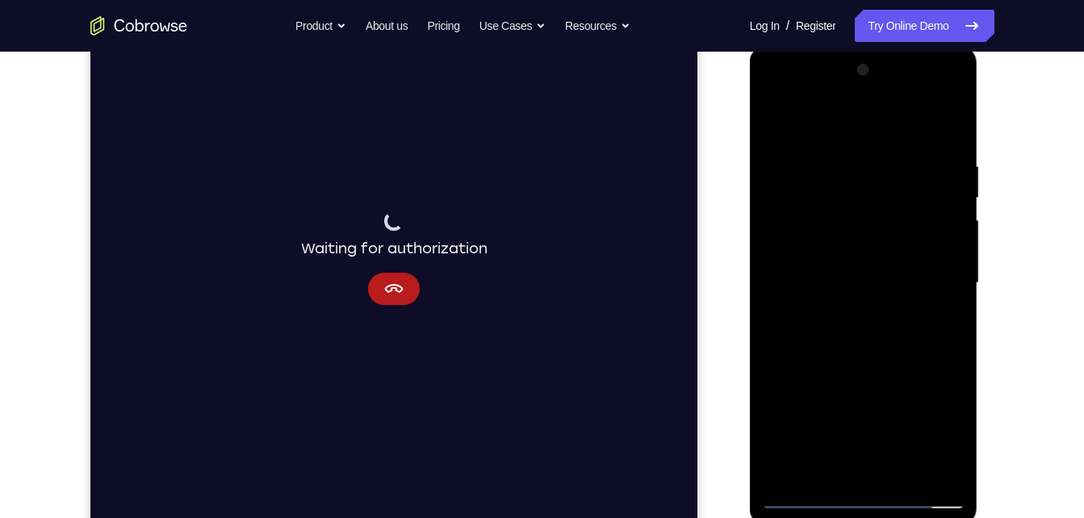
click at [777, 119] on div at bounding box center [863, 283] width 203 height 452
click at [848, 160] on div at bounding box center [863, 283] width 203 height 452
click at [948, 133] on div at bounding box center [863, 283] width 203 height 452
drag, startPoint x: 878, startPoint y: 165, endPoint x: 726, endPoint y: 177, distance: 153.1
click at [750, 177] on html "Online web based iOS Simulators and Android Emulators. Run iPhone, iPad, Mobile…" at bounding box center [865, 287] width 230 height 484
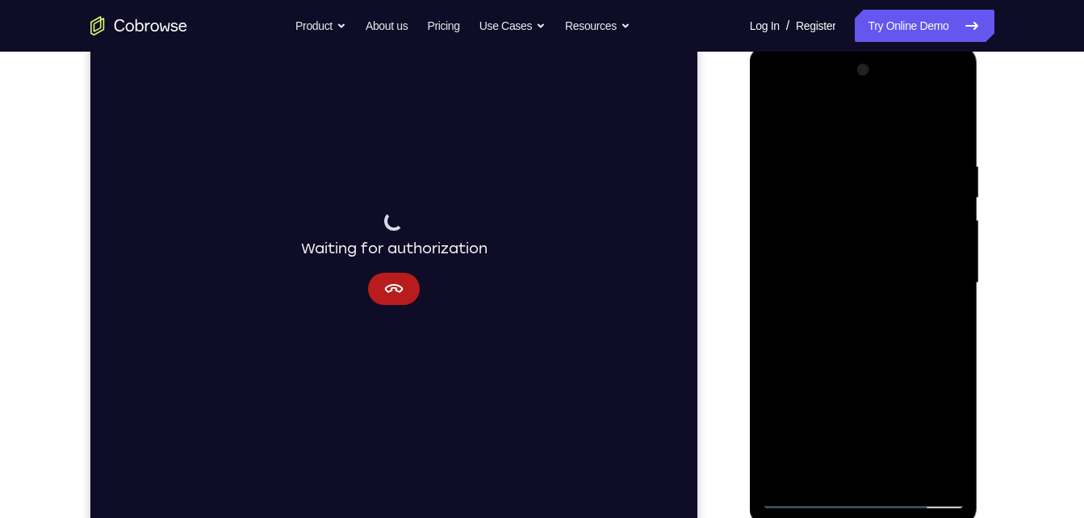
drag, startPoint x: 871, startPoint y: 168, endPoint x: 715, endPoint y: 160, distance: 156.8
click at [750, 160] on html "Online web based iOS Simulators and Android Emulators. Run iPhone, iPad, Mobile…" at bounding box center [865, 287] width 230 height 484
click at [886, 472] on div at bounding box center [863, 283] width 203 height 452
click at [807, 498] on div at bounding box center [863, 283] width 203 height 452
click at [819, 476] on div at bounding box center [863, 283] width 203 height 452
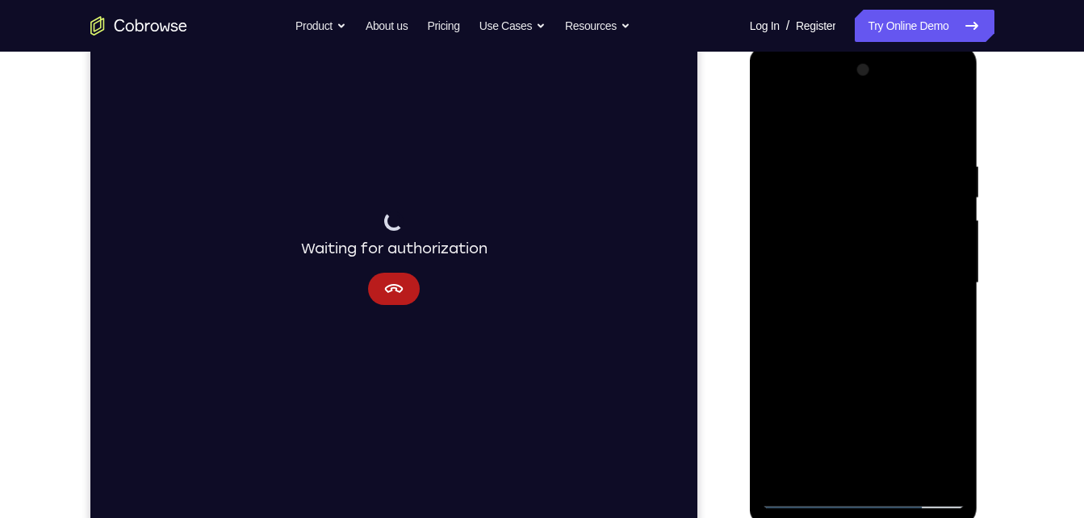
click at [865, 122] on div at bounding box center [863, 283] width 203 height 452
click at [783, 166] on div at bounding box center [863, 283] width 203 height 452
click at [935, 185] on div at bounding box center [863, 283] width 203 height 452
click at [944, 128] on div at bounding box center [863, 283] width 203 height 452
click at [948, 169] on div at bounding box center [863, 283] width 203 height 452
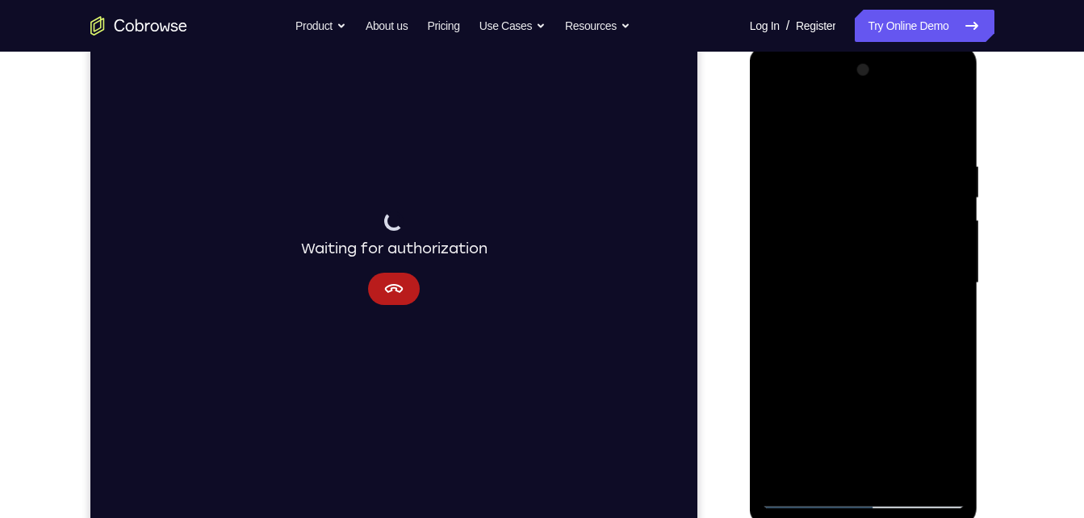
click at [907, 475] on div at bounding box center [863, 283] width 203 height 452
click at [814, 501] on div at bounding box center [863, 283] width 203 height 452
click at [946, 123] on div at bounding box center [863, 283] width 203 height 452
drag, startPoint x: 831, startPoint y: 404, endPoint x: 798, endPoint y: 255, distance: 152.0
click at [798, 255] on div at bounding box center [863, 283] width 203 height 452
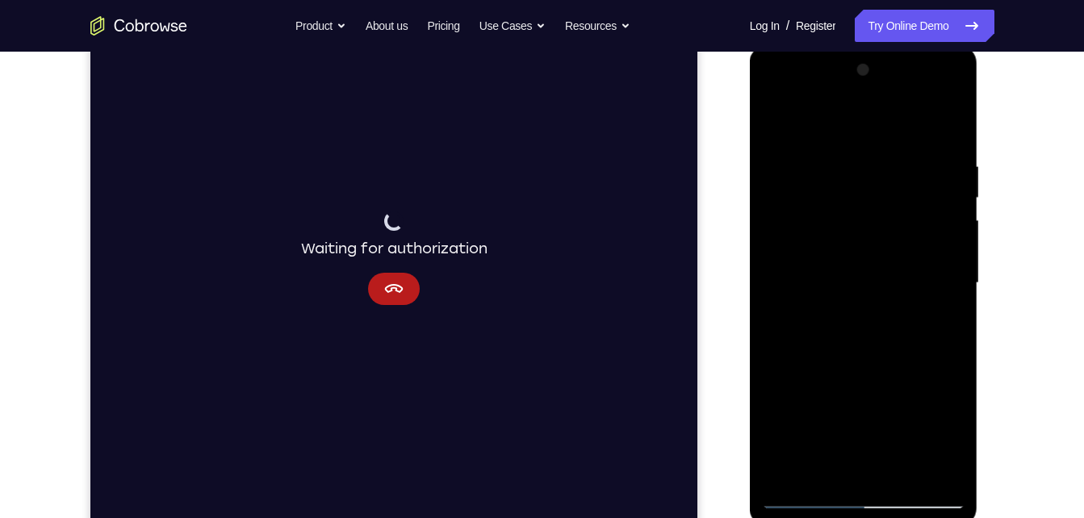
click at [786, 474] on div at bounding box center [863, 283] width 203 height 452
drag, startPoint x: 882, startPoint y: 195, endPoint x: 842, endPoint y: 560, distance: 366.4
click at [842, 518] on html "Online web based iOS Simulators and Android Emulators. Run iPhone, iPad, Mobile…" at bounding box center [865, 287] width 230 height 484
drag, startPoint x: 923, startPoint y: 333, endPoint x: 928, endPoint y: 252, distance: 81.7
drag, startPoint x: 178, startPoint y: 207, endPoint x: 987, endPoint y: 288, distance: 812.3
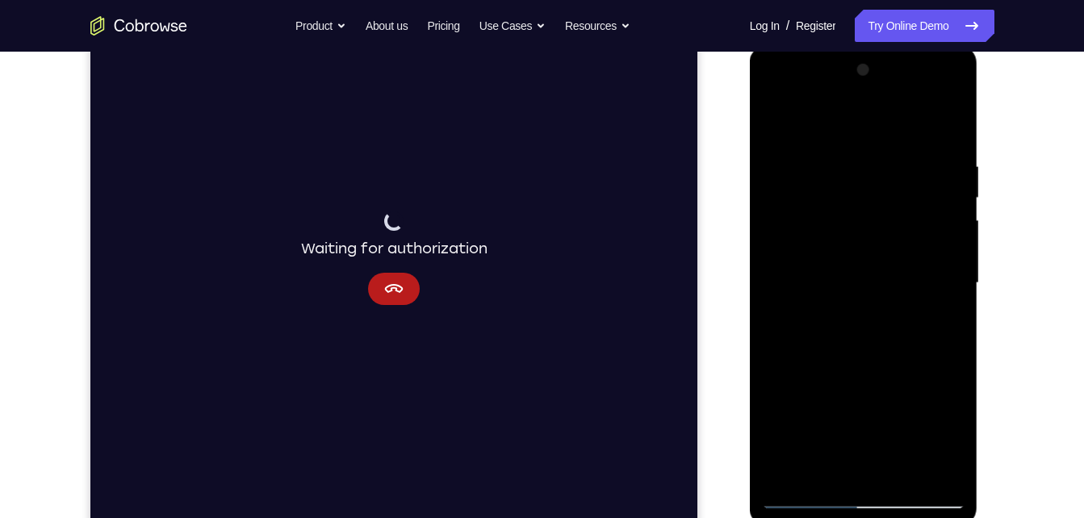
click at [987, 288] on div at bounding box center [865, 281] width 258 height 497
drag, startPoint x: 908, startPoint y: 257, endPoint x: 870, endPoint y: 104, distance: 157.2
click at [870, 104] on div at bounding box center [863, 283] width 203 height 452
drag, startPoint x: 870, startPoint y: 283, endPoint x: 840, endPoint y: 105, distance: 180.9
click at [840, 105] on div at bounding box center [863, 283] width 203 height 452
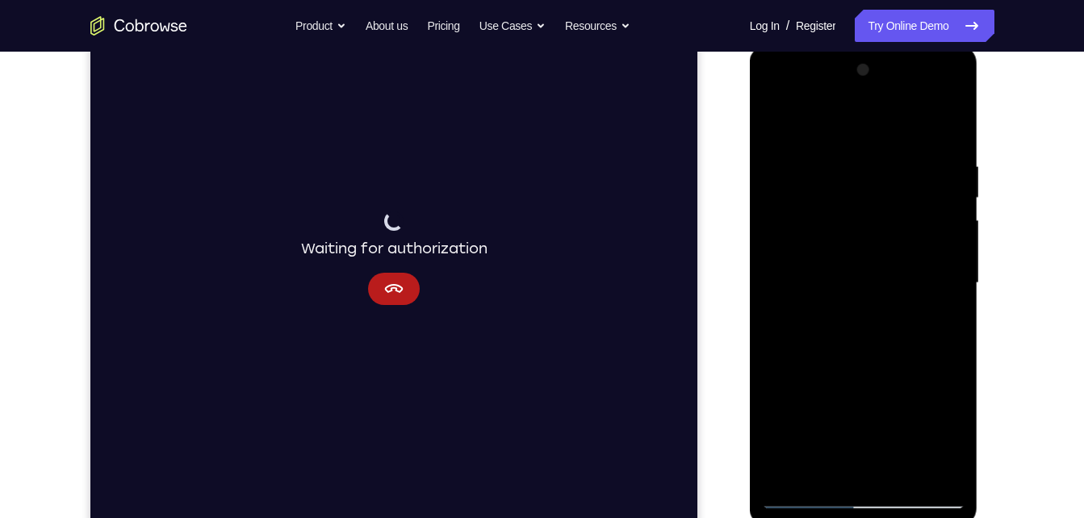
drag, startPoint x: 853, startPoint y: 283, endPoint x: 875, endPoint y: 111, distance: 173.3
click at [875, 111] on div at bounding box center [863, 283] width 203 height 452
drag, startPoint x: 899, startPoint y: 332, endPoint x: 897, endPoint y: 513, distance: 180.9
click at [897, 513] on div at bounding box center [864, 285] width 228 height 481
click at [793, 473] on div at bounding box center [863, 283] width 203 height 452
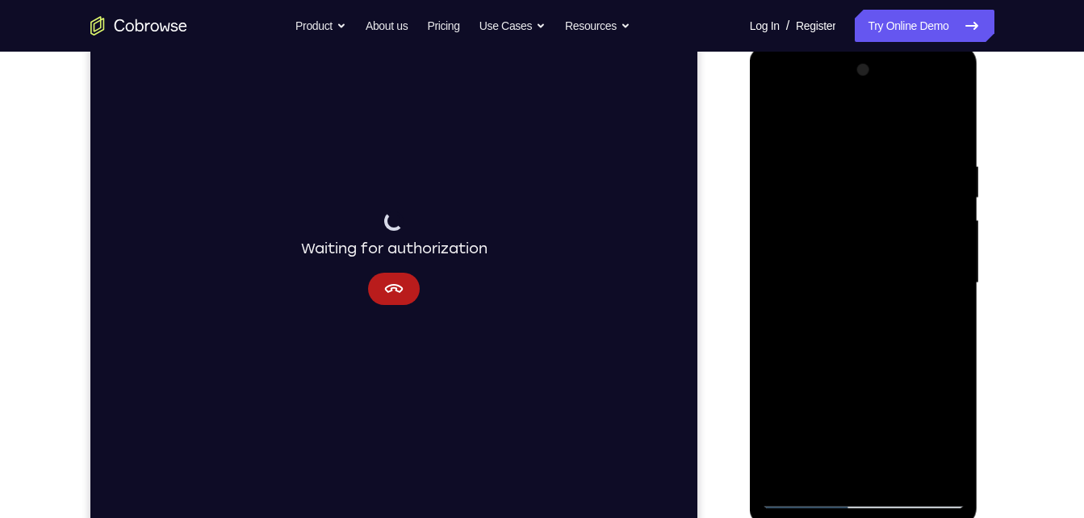
click at [793, 473] on div at bounding box center [863, 283] width 203 height 452
click at [842, 153] on div at bounding box center [863, 283] width 203 height 452
click at [942, 134] on div at bounding box center [863, 283] width 203 height 452
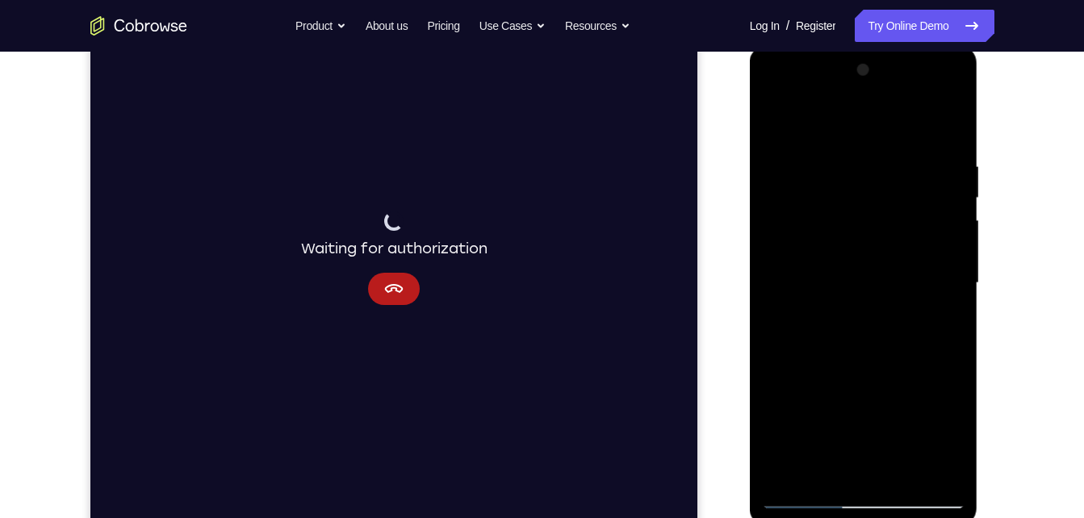
drag, startPoint x: 915, startPoint y: 140, endPoint x: 757, endPoint y: 167, distance: 160.5
click at [757, 167] on div at bounding box center [864, 285] width 228 height 481
drag, startPoint x: 931, startPoint y: 151, endPoint x: 720, endPoint y: 149, distance: 210.7
click at [750, 149] on html "Online web based iOS Simulators and Android Emulators. Run iPhone, iPad, Mobile…" at bounding box center [865, 287] width 230 height 484
drag, startPoint x: 937, startPoint y: 157, endPoint x: 731, endPoint y: 180, distance: 208.0
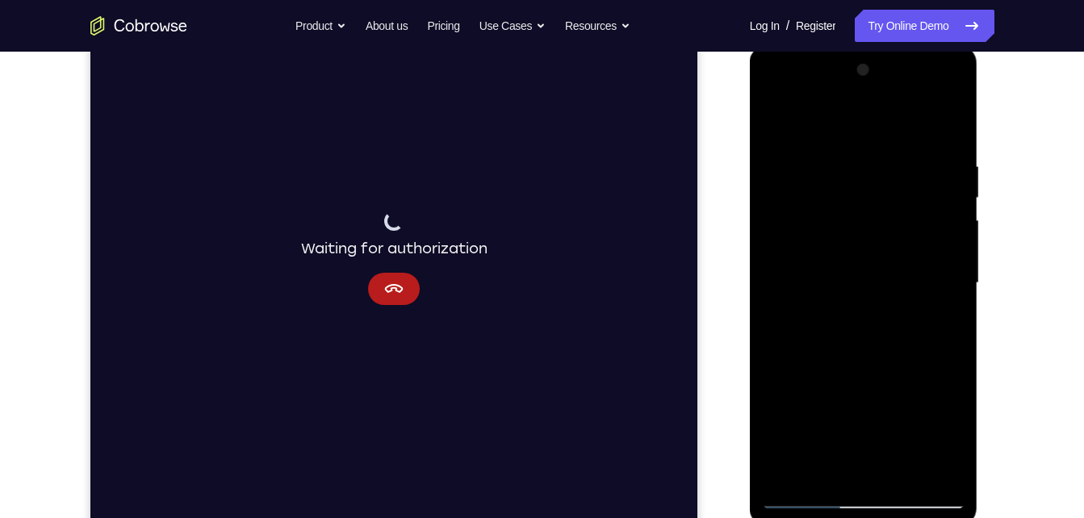
click at [750, 180] on html "Online web based iOS Simulators and Android Emulators. Run iPhone, iPad, Mobile…" at bounding box center [865, 287] width 230 height 484
click at [831, 478] on div at bounding box center [863, 283] width 203 height 452
click at [917, 126] on div at bounding box center [863, 283] width 203 height 452
click at [783, 154] on div at bounding box center [863, 283] width 203 height 452
click at [783, 128] on div at bounding box center [863, 283] width 203 height 452
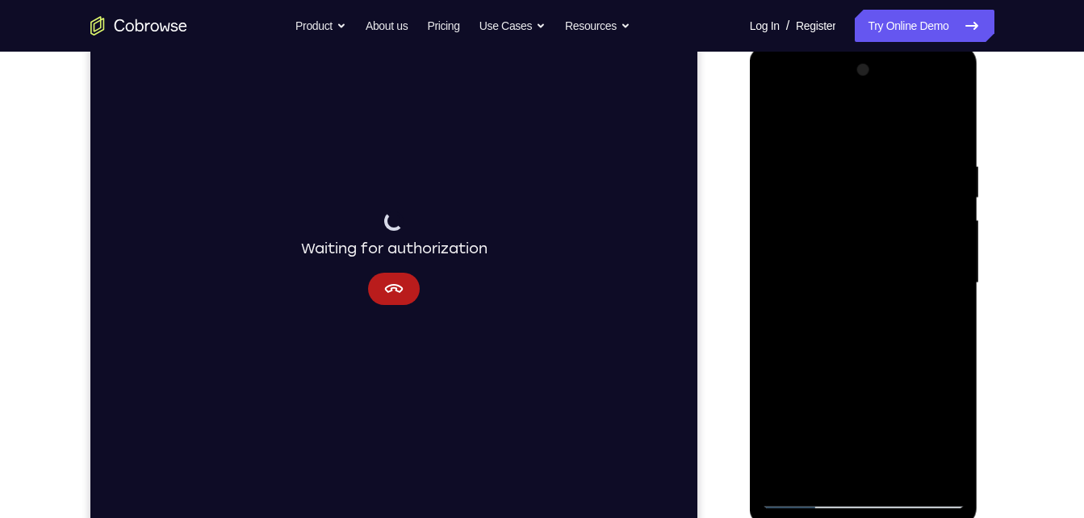
drag, startPoint x: 890, startPoint y: 359, endPoint x: 858, endPoint y: 158, distance: 203.5
click at [858, 158] on div at bounding box center [863, 283] width 203 height 452
click at [802, 181] on div at bounding box center [863, 283] width 203 height 452
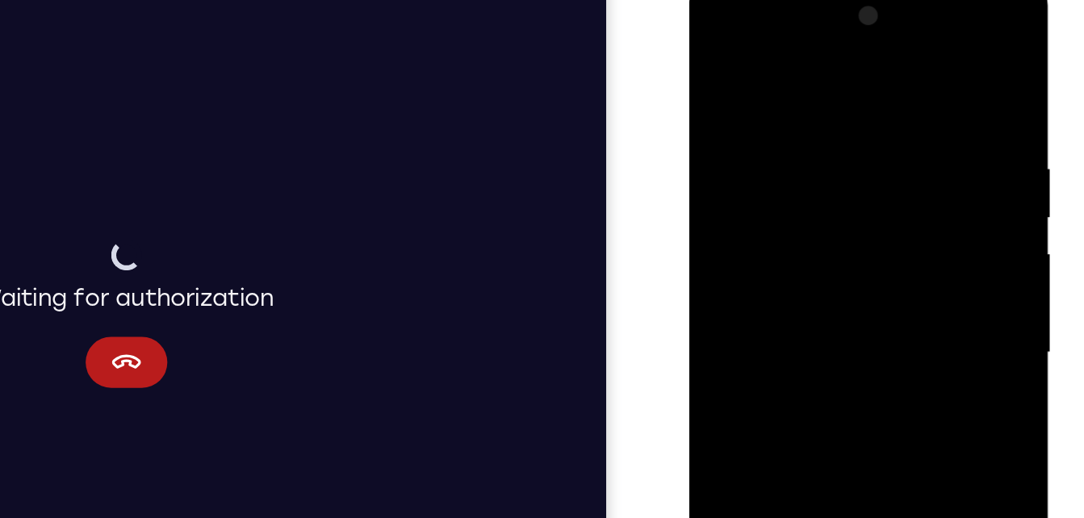
click at [716, 50] on div at bounding box center [802, 216] width 203 height 452
drag, startPoint x: 823, startPoint y: 161, endPoint x: 866, endPoint y: 12, distance: 154.8
click at [866, 12] on div at bounding box center [802, 216] width 203 height 452
drag, startPoint x: 836, startPoint y: 212, endPoint x: 828, endPoint y: 85, distance: 127.8
click at [828, 85] on div at bounding box center [802, 216] width 203 height 452
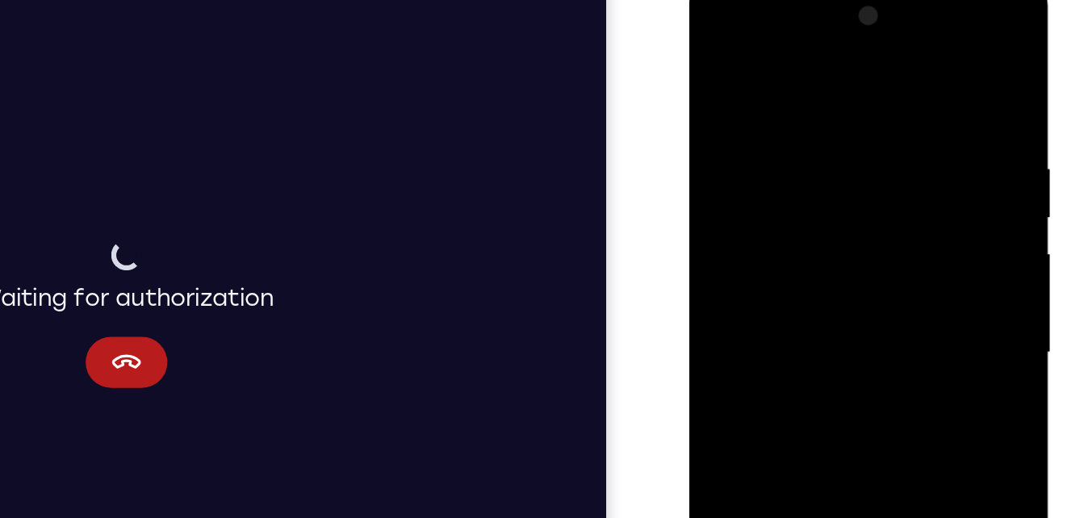
drag, startPoint x: 816, startPoint y: 272, endPoint x: 844, endPoint y: 124, distance: 150.3
click at [844, 124] on div at bounding box center [802, 216] width 203 height 452
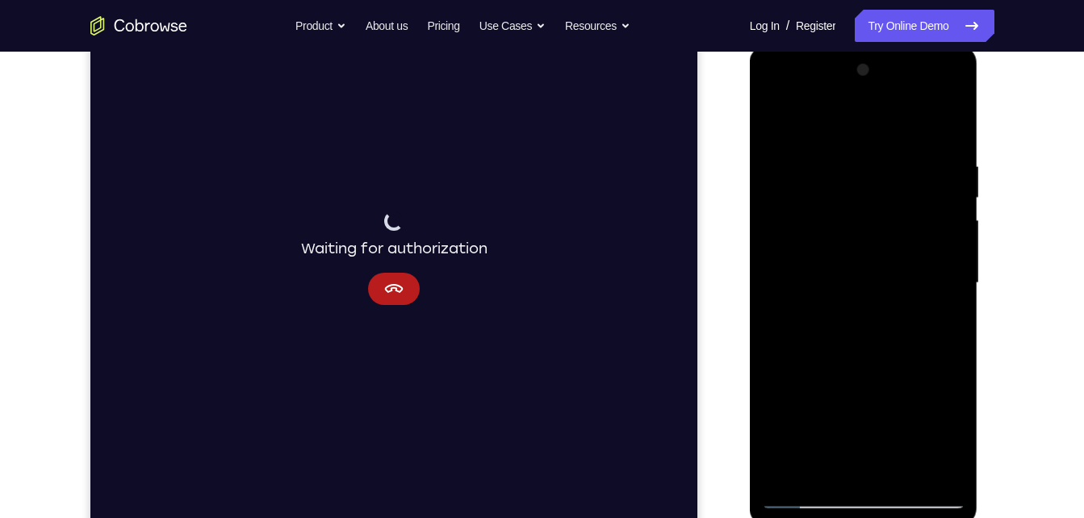
click at [926, 334] on div at bounding box center [863, 283] width 203 height 452
click at [956, 206] on div at bounding box center [863, 283] width 203 height 452
click at [955, 207] on div at bounding box center [863, 283] width 203 height 452
drag, startPoint x: 914, startPoint y: 228, endPoint x: 899, endPoint y: 374, distance: 146.1
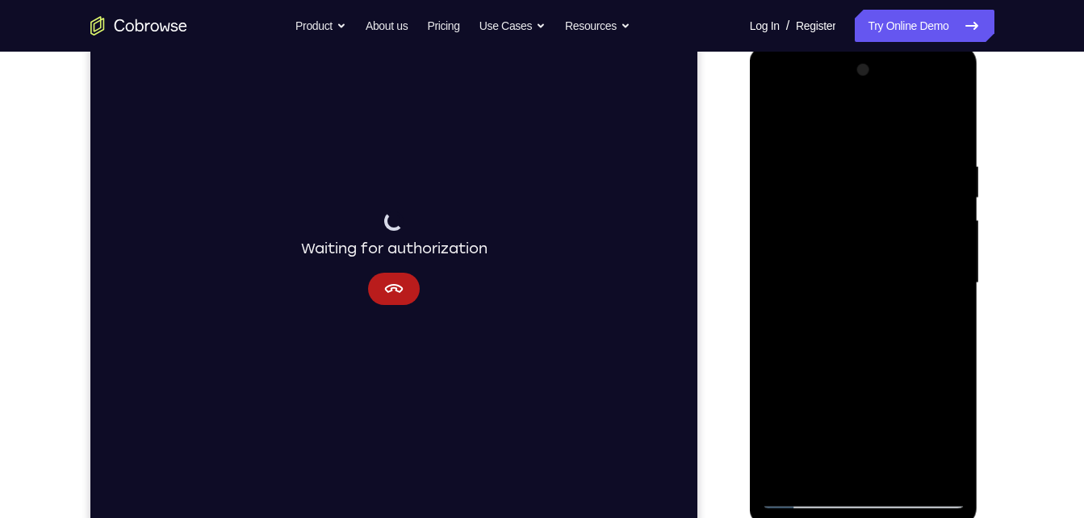
click at [899, 374] on div at bounding box center [863, 283] width 203 height 452
click at [786, 125] on div at bounding box center [863, 283] width 203 height 452
drag, startPoint x: 894, startPoint y: 414, endPoint x: 930, endPoint y: 120, distance: 296.1
click at [930, 120] on div at bounding box center [863, 283] width 203 height 452
drag, startPoint x: 914, startPoint y: 309, endPoint x: 921, endPoint y: 112, distance: 197.1
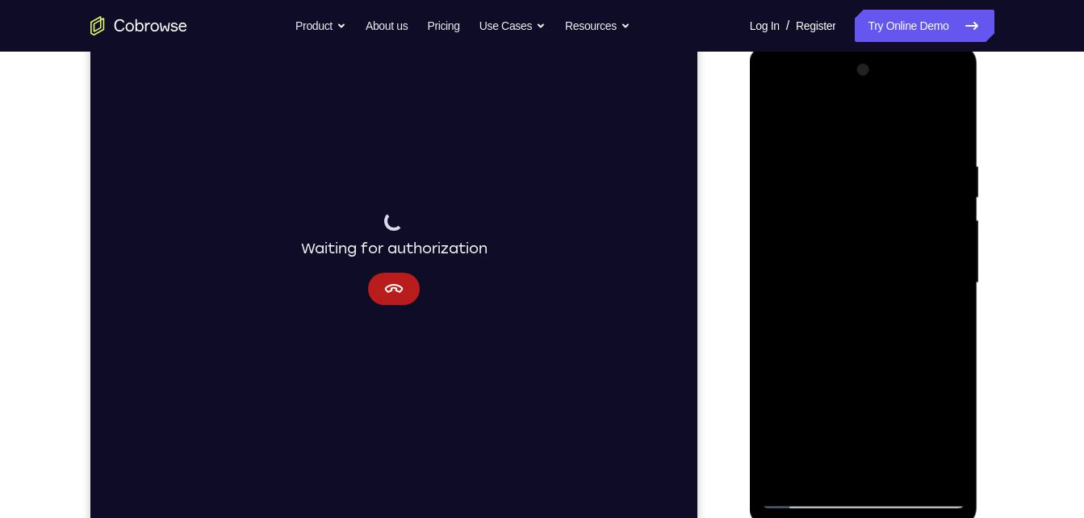
click at [921, 112] on div at bounding box center [863, 283] width 203 height 452
drag, startPoint x: 844, startPoint y: 367, endPoint x: 899, endPoint y: 106, distance: 267.5
click at [899, 106] on div at bounding box center [863, 283] width 203 height 452
drag, startPoint x: 855, startPoint y: 317, endPoint x: 883, endPoint y: 128, distance: 191.8
click at [883, 128] on div at bounding box center [863, 283] width 203 height 452
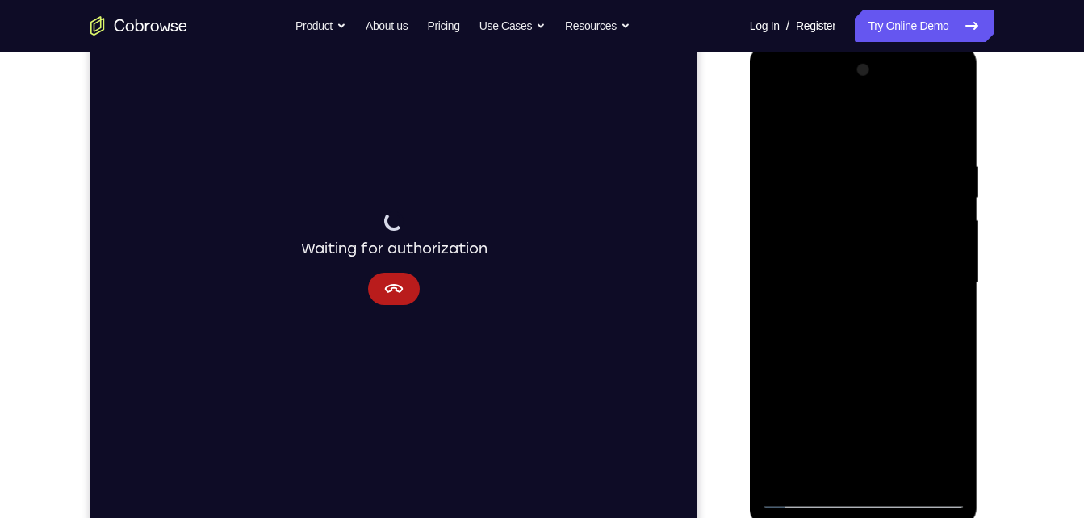
drag, startPoint x: 832, startPoint y: 327, endPoint x: 864, endPoint y: 166, distance: 164.5
click at [864, 166] on div at bounding box center [863, 283] width 203 height 452
drag, startPoint x: 846, startPoint y: 344, endPoint x: 864, endPoint y: 136, distance: 208.3
click at [864, 136] on div at bounding box center [863, 283] width 203 height 452
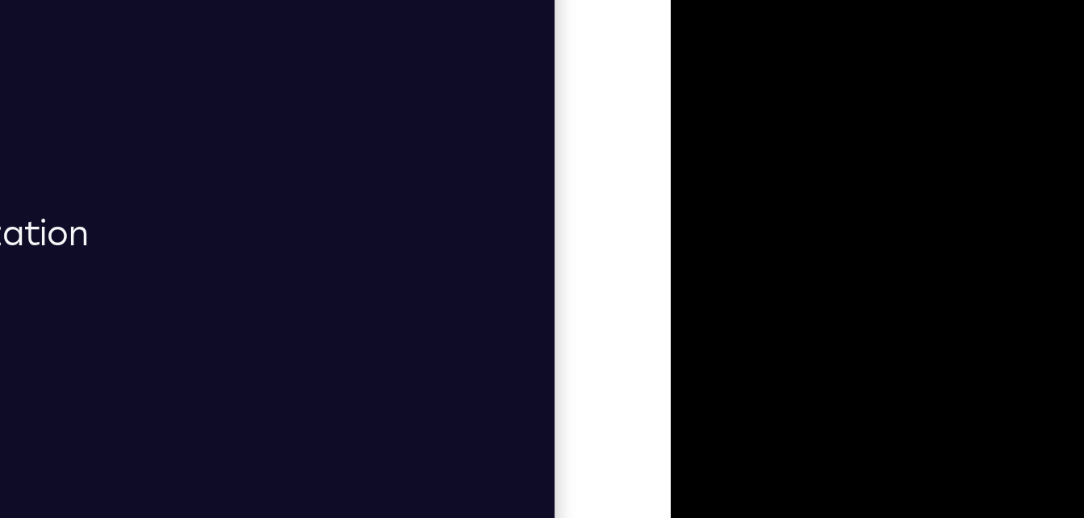
click at [736, 0] on div at bounding box center [785, 22] width 203 height 452
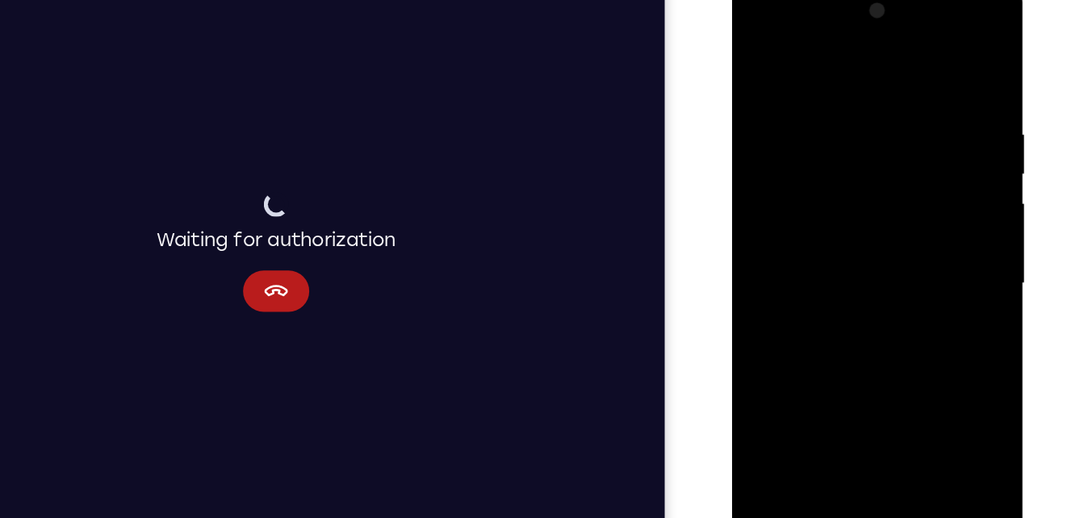
click at [789, 268] on div at bounding box center [845, 218] width 203 height 452
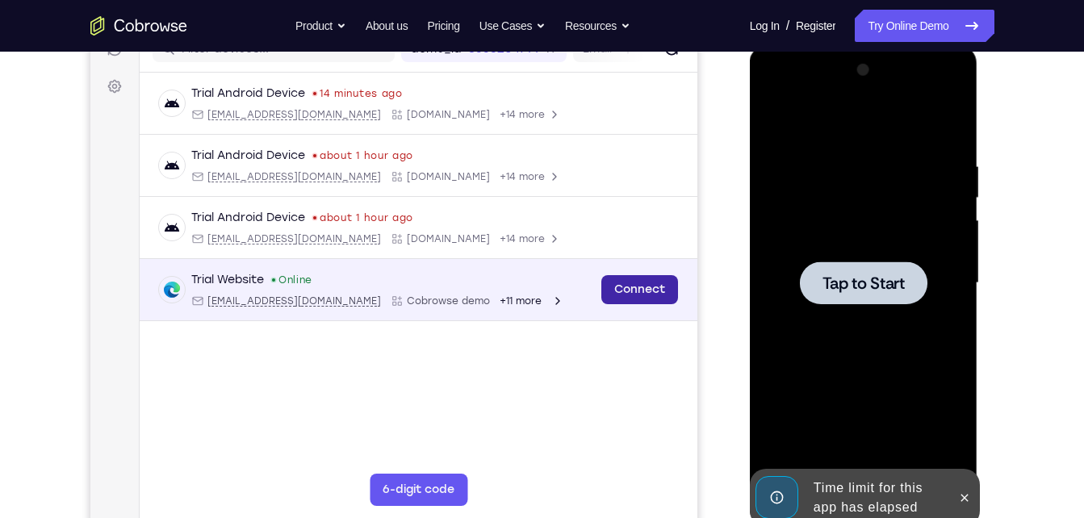
drag, startPoint x: 663, startPoint y: 283, endPoint x: 170, endPoint y: 240, distance: 494.3
click at [663, 283] on link "Connect" at bounding box center [639, 289] width 77 height 29
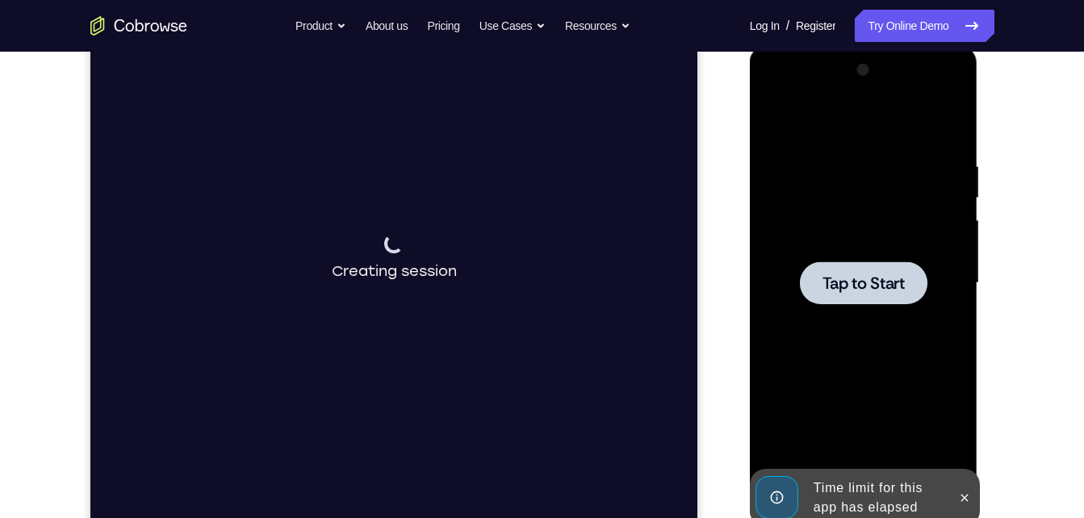
click at [886, 300] on div at bounding box center [864, 283] width 128 height 43
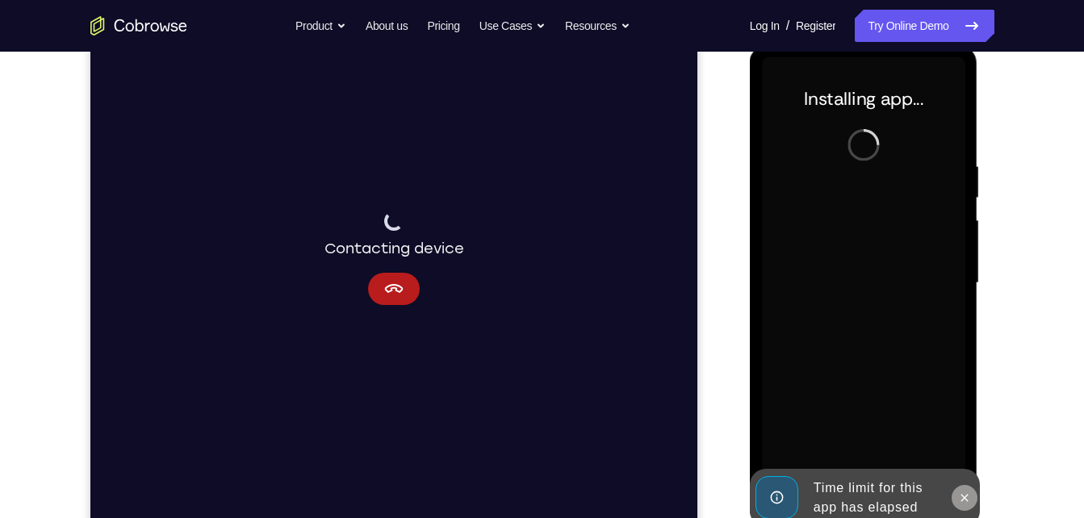
click at [958, 488] on button at bounding box center [965, 498] width 26 height 26
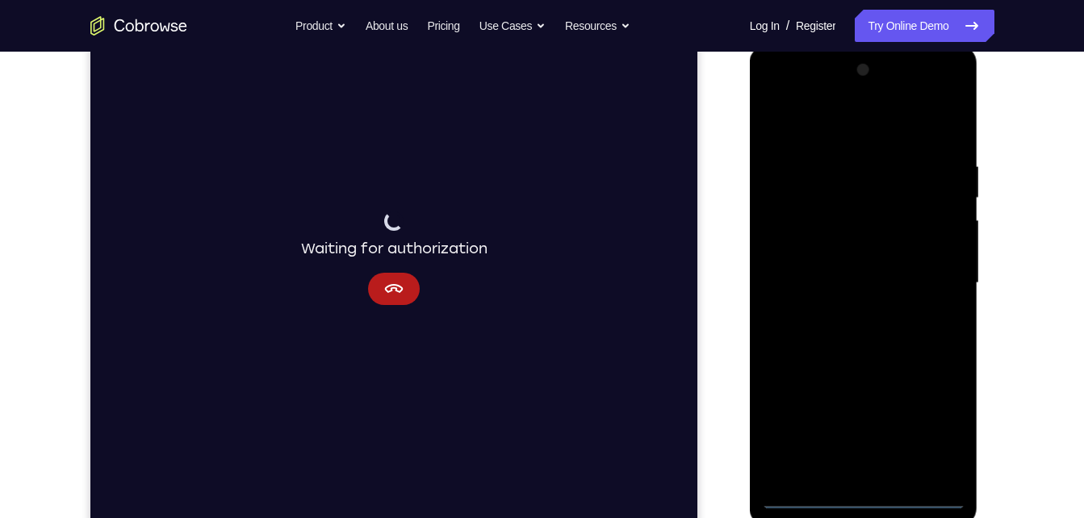
click at [870, 497] on div at bounding box center [863, 283] width 203 height 452
click at [950, 428] on div at bounding box center [863, 283] width 203 height 452
click at [834, 129] on div at bounding box center [863, 283] width 203 height 452
click at [941, 278] on div at bounding box center [863, 283] width 203 height 452
click at [840, 313] on div at bounding box center [863, 283] width 203 height 452
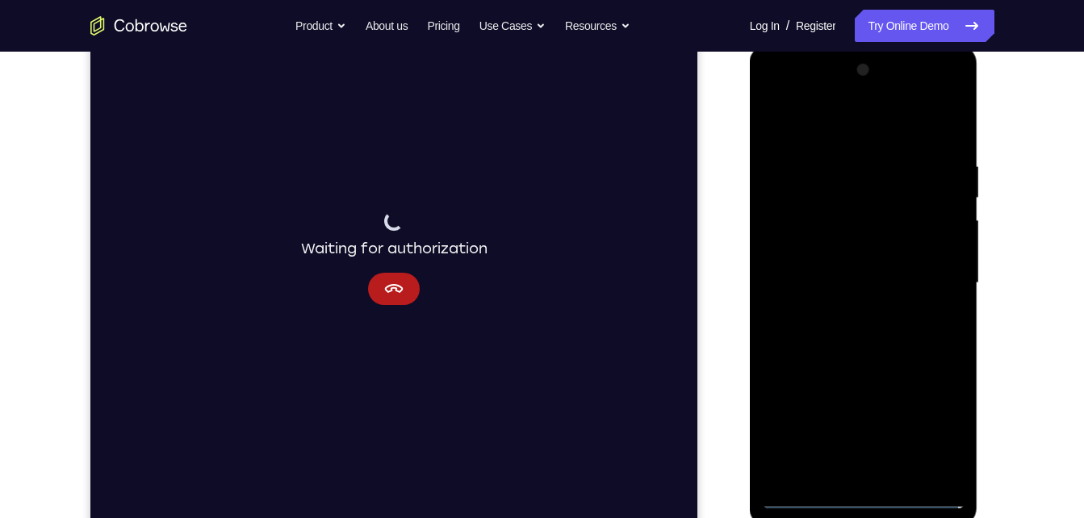
click at [848, 265] on div at bounding box center [863, 283] width 203 height 452
click at [848, 259] on div at bounding box center [863, 283] width 203 height 452
click at [855, 284] on div at bounding box center [863, 283] width 203 height 452
click at [857, 335] on div at bounding box center [863, 283] width 203 height 452
click at [853, 333] on div at bounding box center [863, 283] width 203 height 452
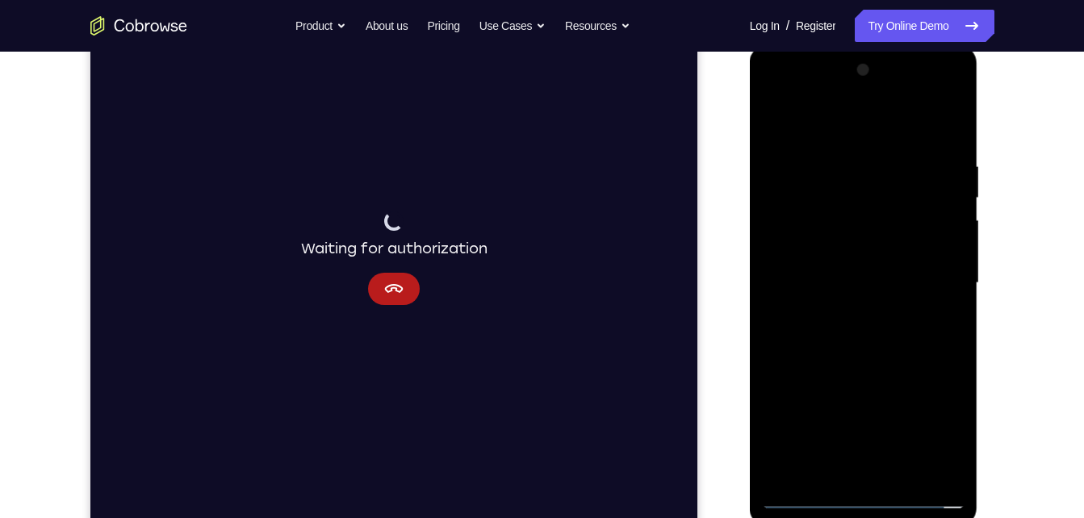
click at [951, 140] on div at bounding box center [863, 283] width 203 height 452
click at [835, 174] on div at bounding box center [863, 283] width 203 height 452
click at [942, 127] on div at bounding box center [863, 283] width 203 height 452
click at [899, 477] on div at bounding box center [863, 283] width 203 height 452
click at [846, 371] on div at bounding box center [863, 283] width 203 height 452
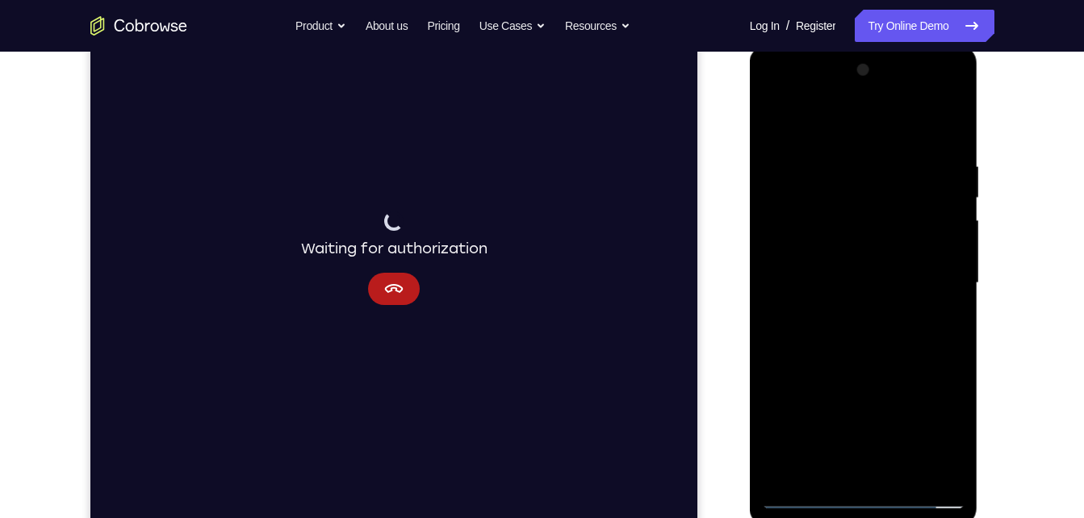
drag, startPoint x: 815, startPoint y: 446, endPoint x: 806, endPoint y: 518, distance: 73.3
click at [806, 518] on div at bounding box center [864, 285] width 228 height 481
drag, startPoint x: 850, startPoint y: 376, endPoint x: 848, endPoint y: 519, distance: 142.9
click at [848, 518] on div at bounding box center [864, 285] width 228 height 481
click at [777, 120] on div at bounding box center [863, 283] width 203 height 452
